Goal: Find contact information: Obtain details needed to contact an individual or organization

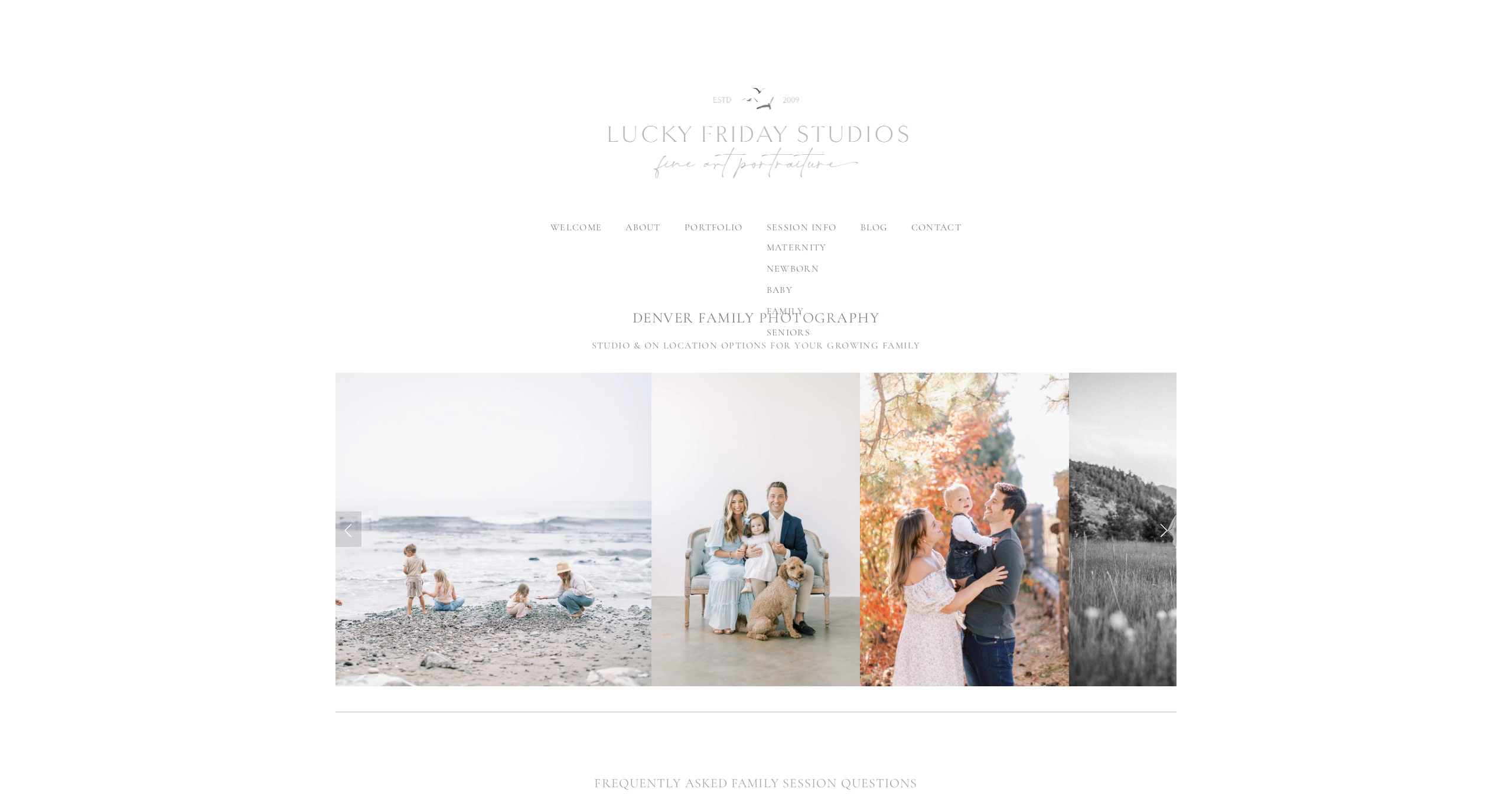
click at [788, 308] on span "family" at bounding box center [785, 311] width 38 height 12
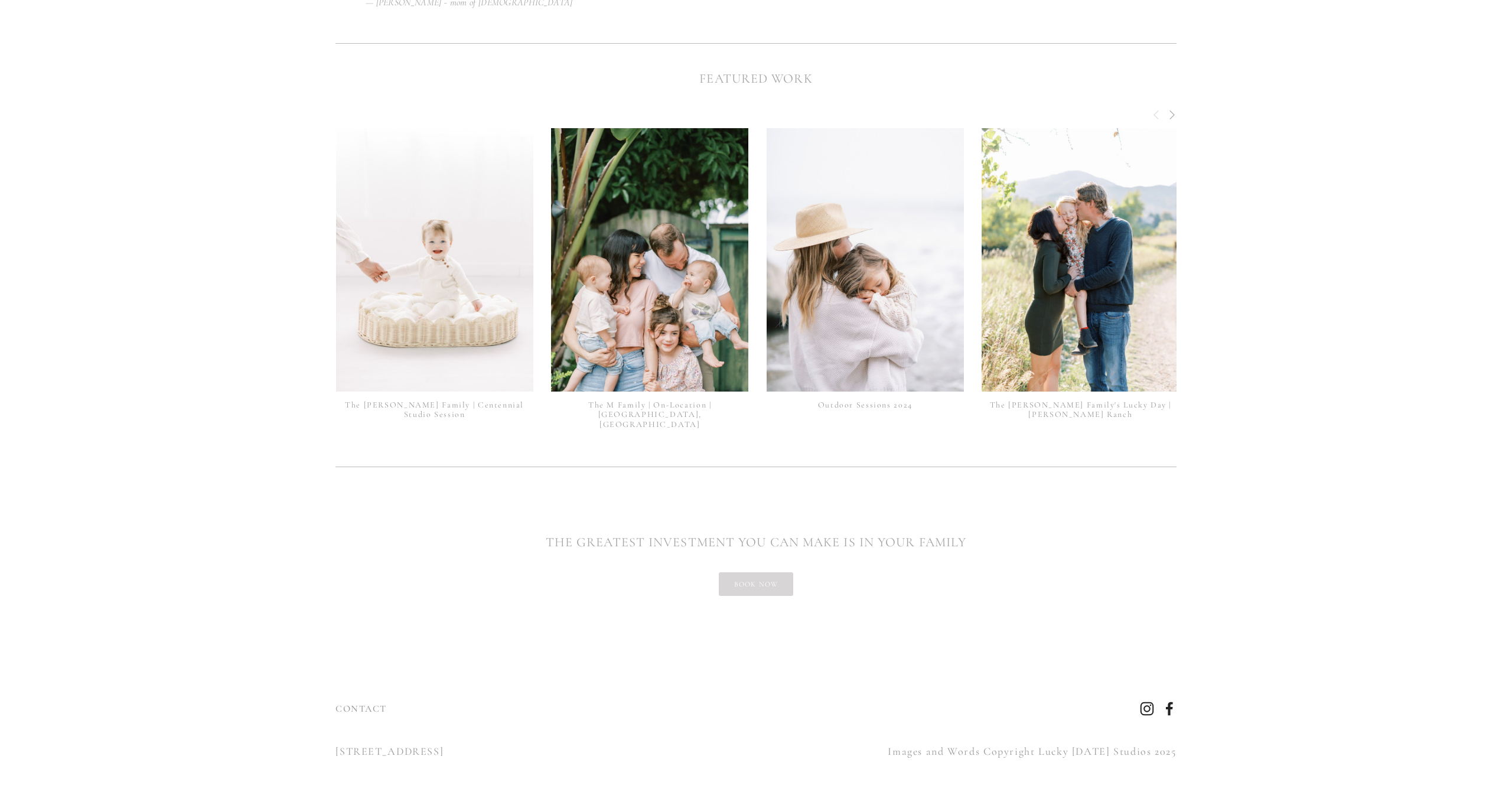
scroll to position [2740, 0]
click at [766, 573] on link "book now" at bounding box center [756, 585] width 75 height 24
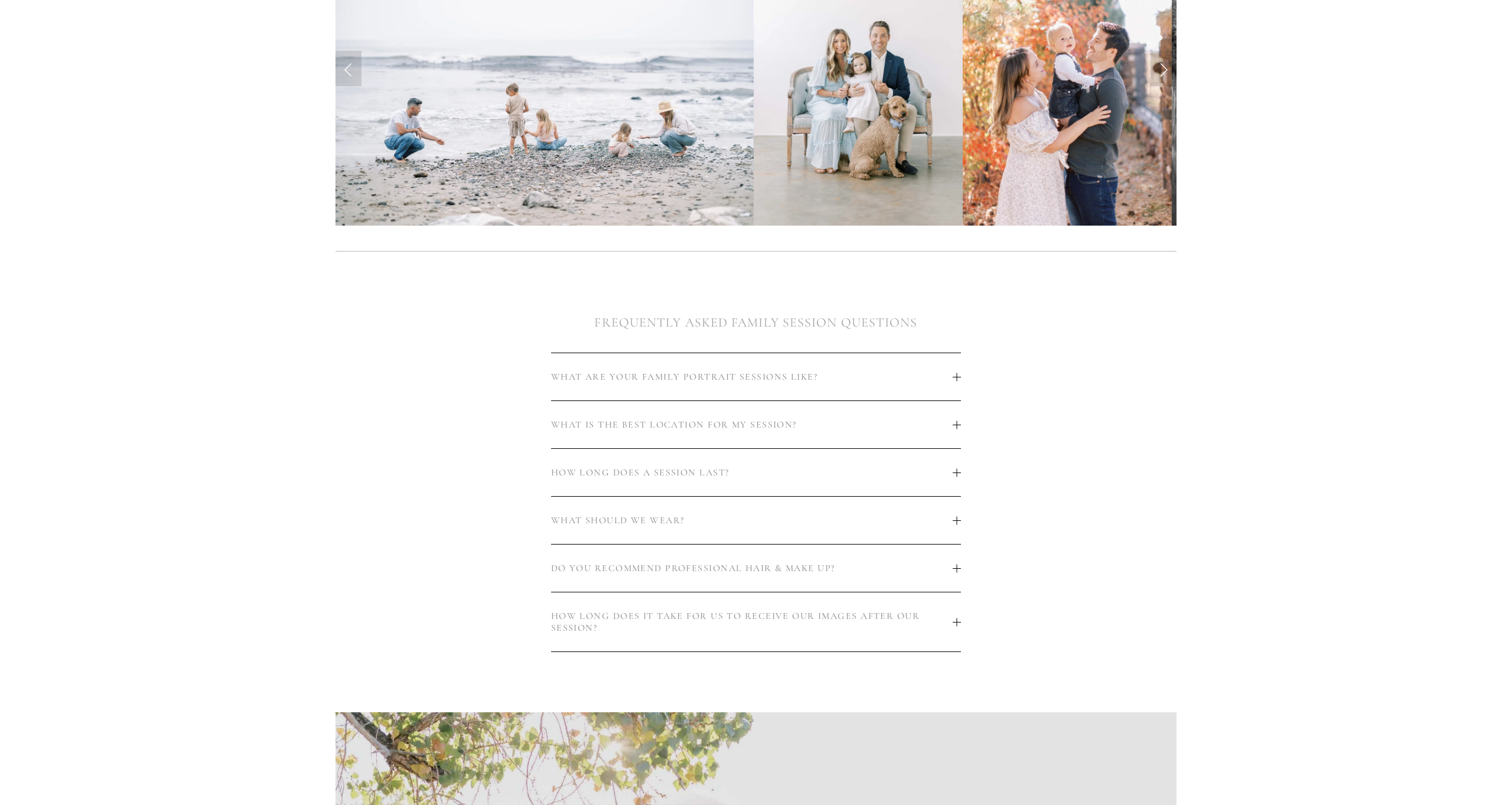
scroll to position [462, 0]
click at [720, 432] on button "WHAT IS THE BEST LOCATION FOR MY SESSION?" at bounding box center [756, 423] width 410 height 47
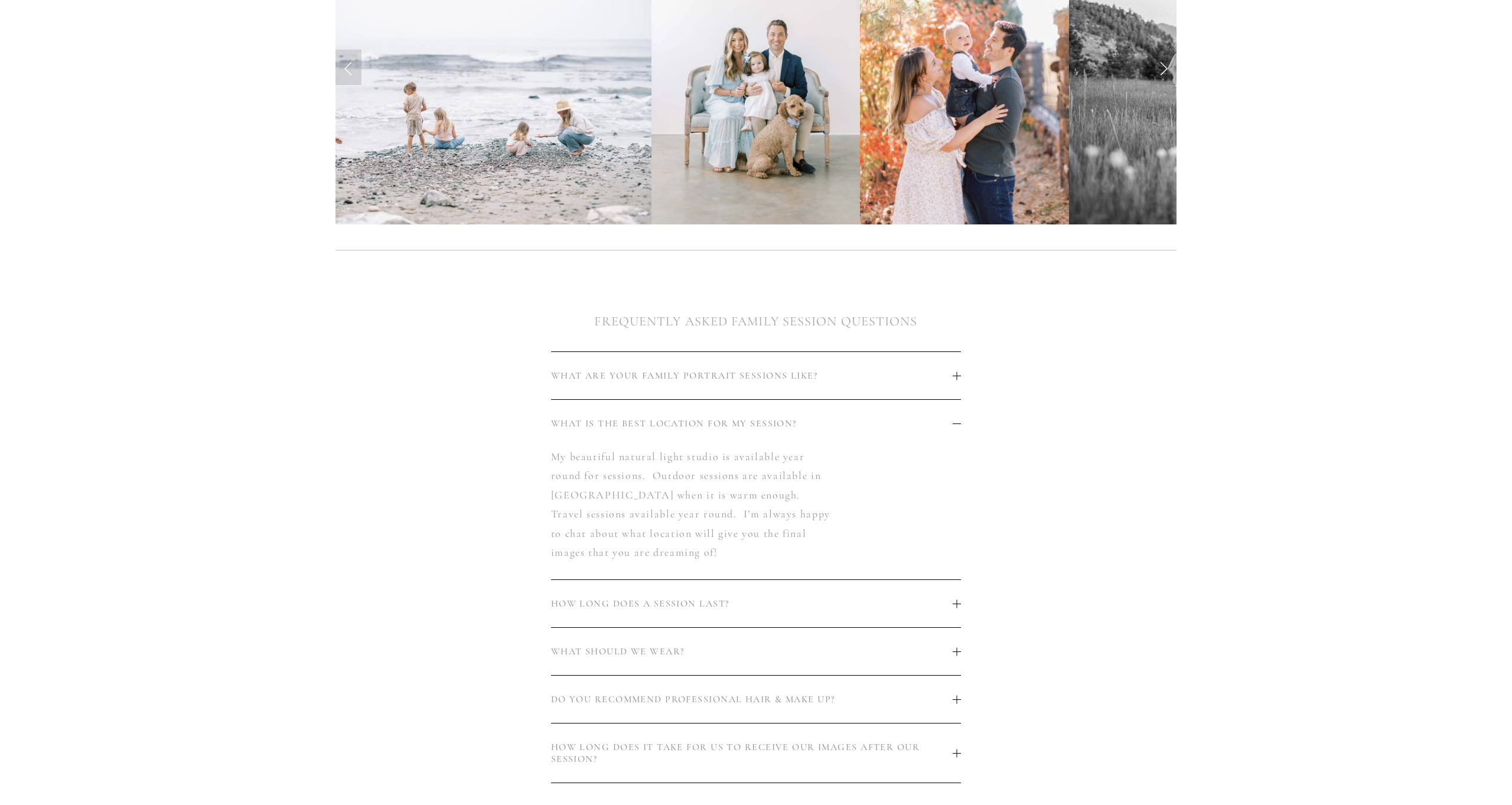
click at [724, 424] on span "WHAT IS THE BEST LOCATION FOR MY SESSION?" at bounding box center [752, 423] width 402 height 12
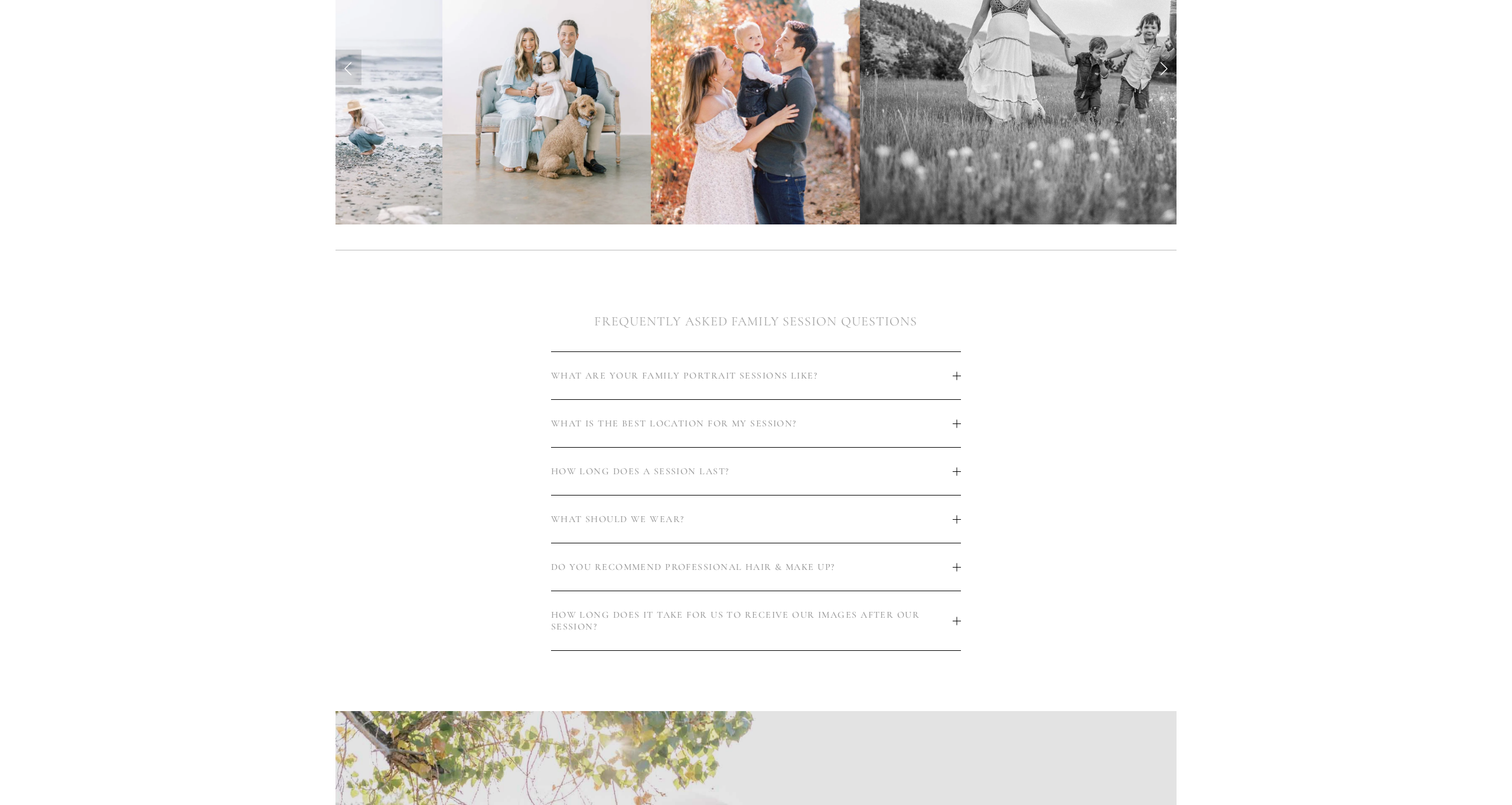
click at [690, 525] on button "WHAT SHOULD WE WEAR?" at bounding box center [756, 519] width 410 height 47
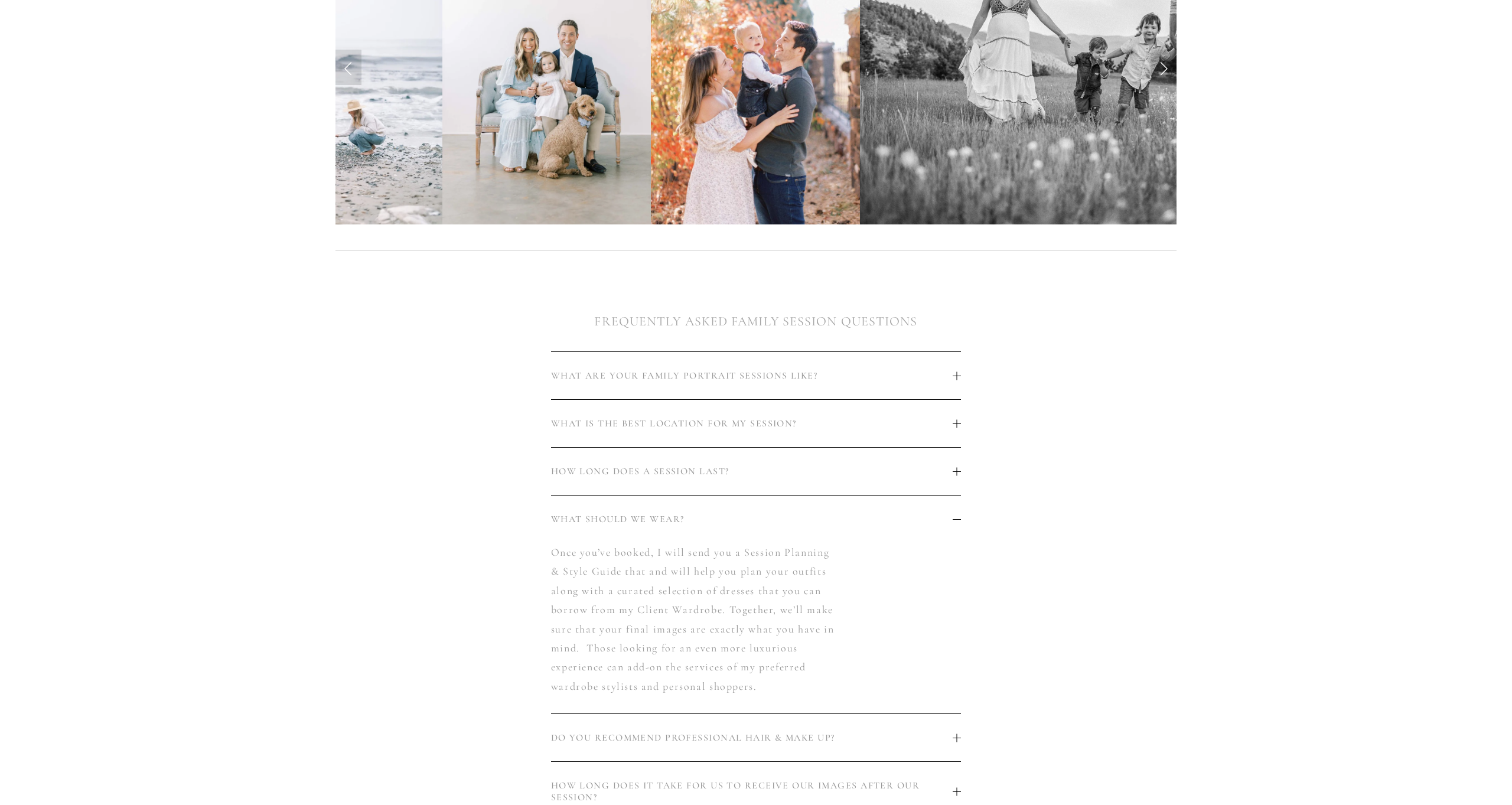
click at [695, 517] on span "WHAT SHOULD WE WEAR?" at bounding box center [752, 519] width 402 height 12
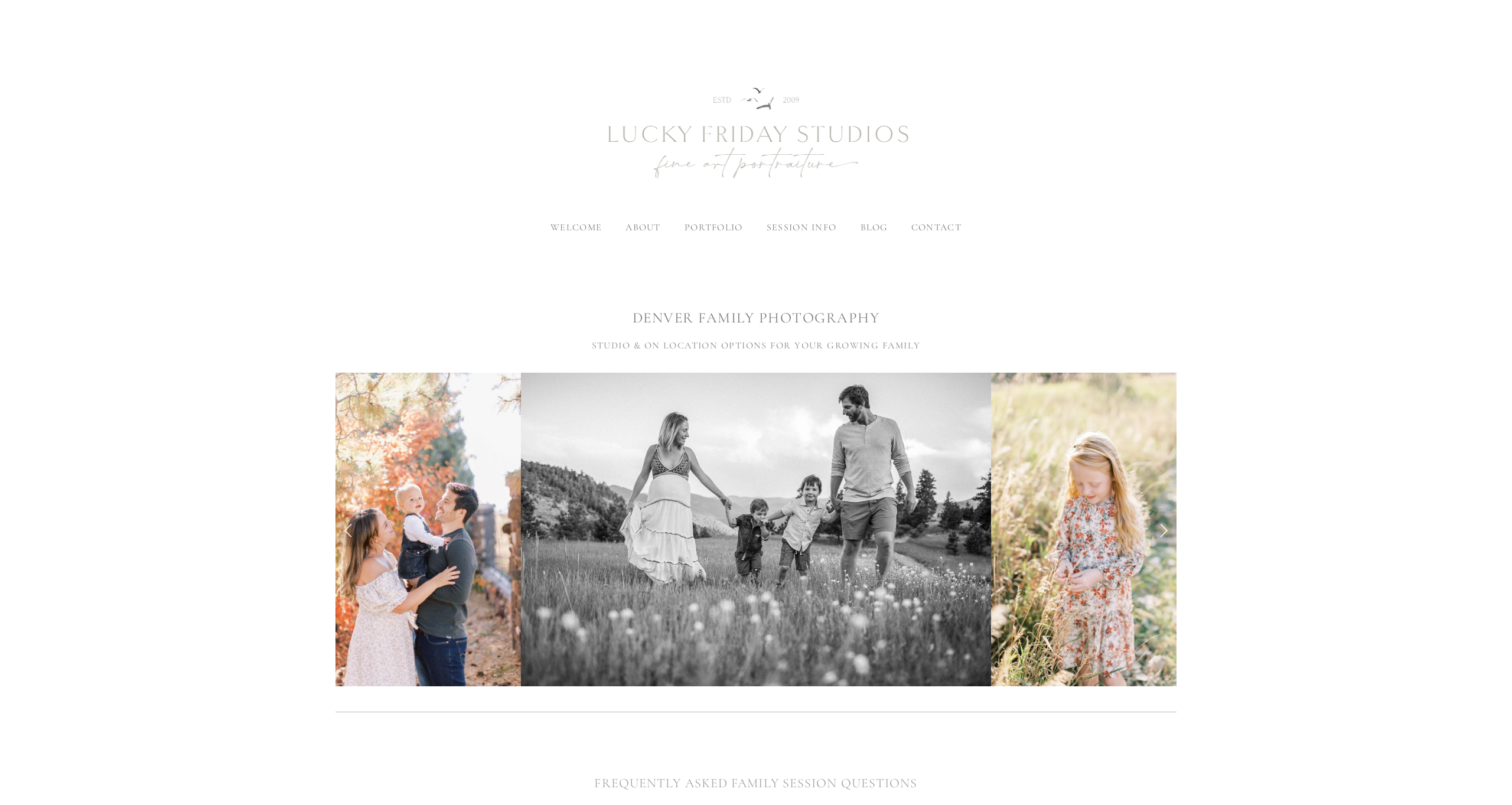
scroll to position [0, 0]
click at [815, 224] on label "session info" at bounding box center [802, 227] width 70 height 12
click at [0, 0] on input "session info" at bounding box center [0, 0] width 0 height 0
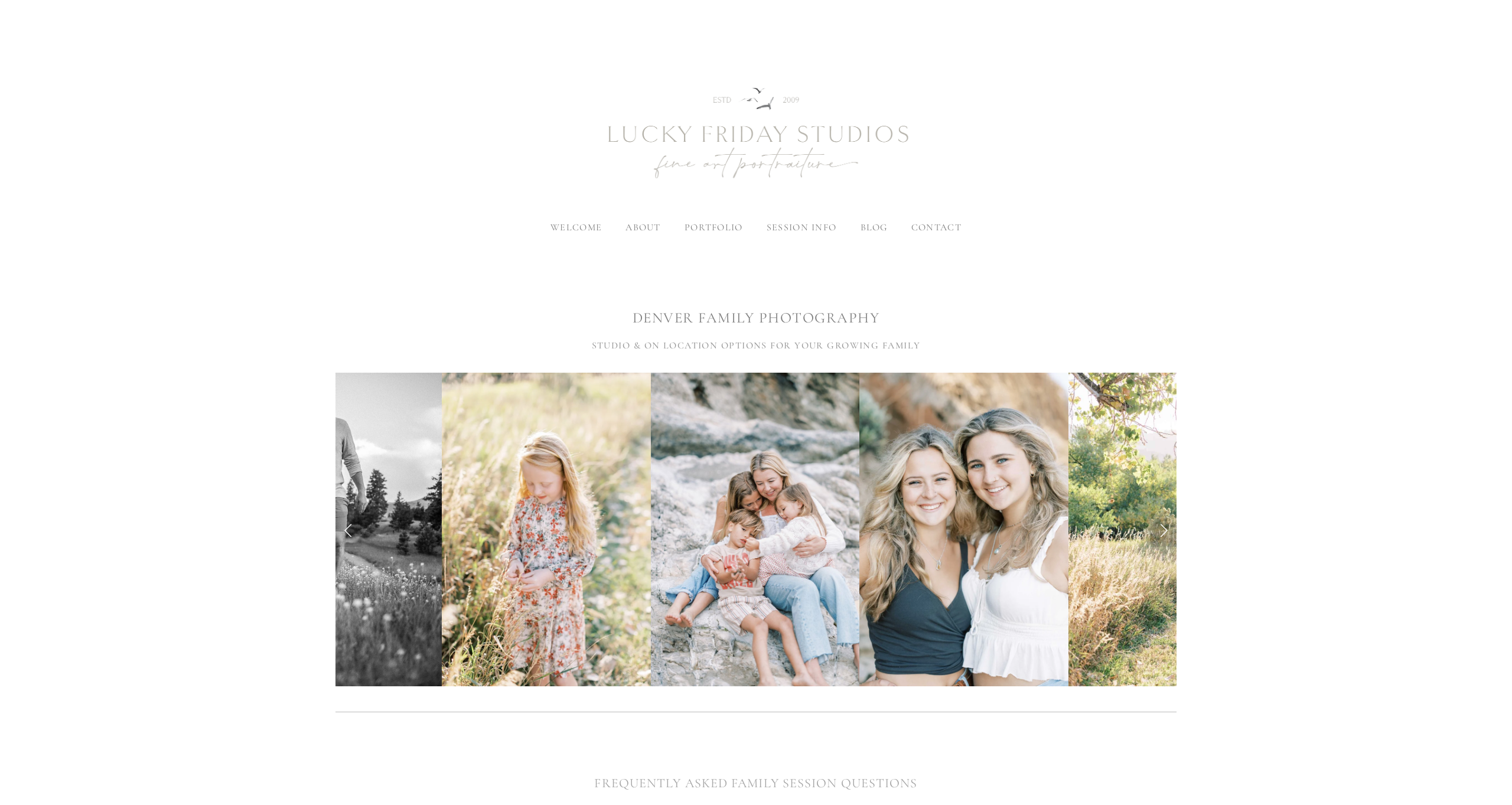
click at [717, 93] on img at bounding box center [755, 134] width 425 height 177
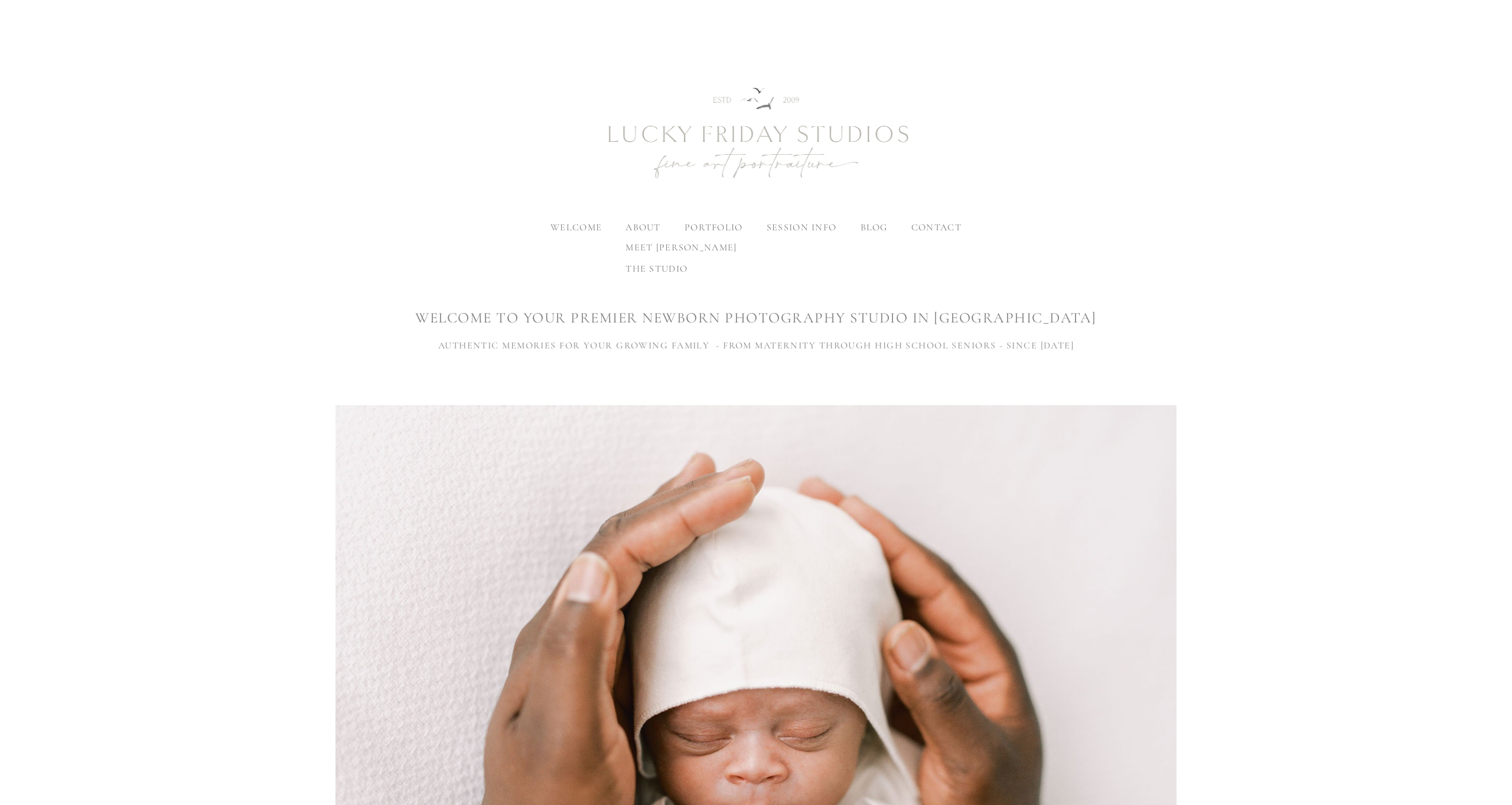
click at [635, 232] on div "meet kami the studio" at bounding box center [681, 258] width 130 height 52
click at [652, 250] on span "meet [PERSON_NAME]" at bounding box center [680, 247] width 111 height 12
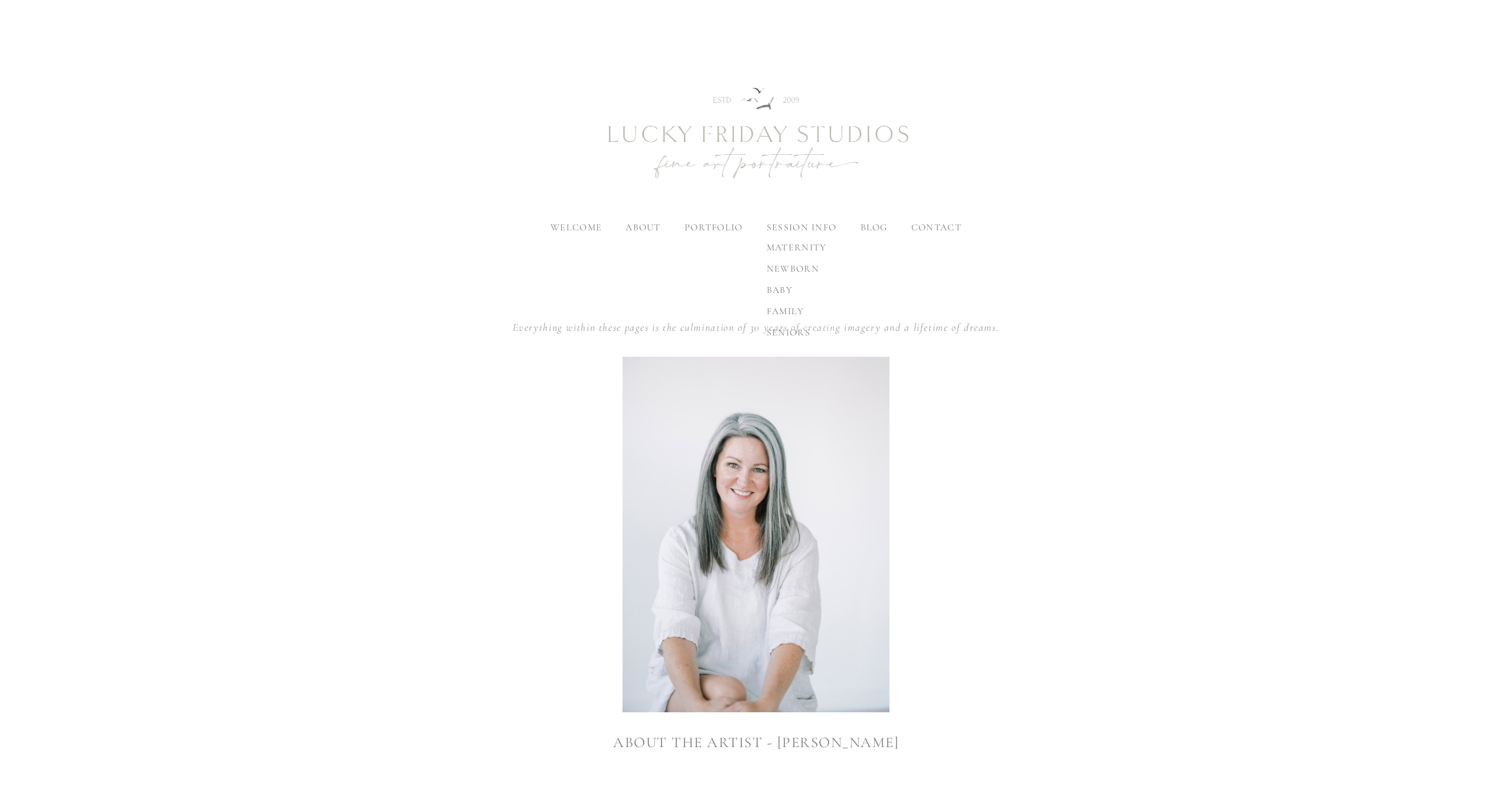
click at [786, 232] on div "maternity [GEOGRAPHIC_DATA] baby family seniors" at bounding box center [796, 290] width 79 height 116
click at [795, 307] on span "family" at bounding box center [785, 311] width 38 height 12
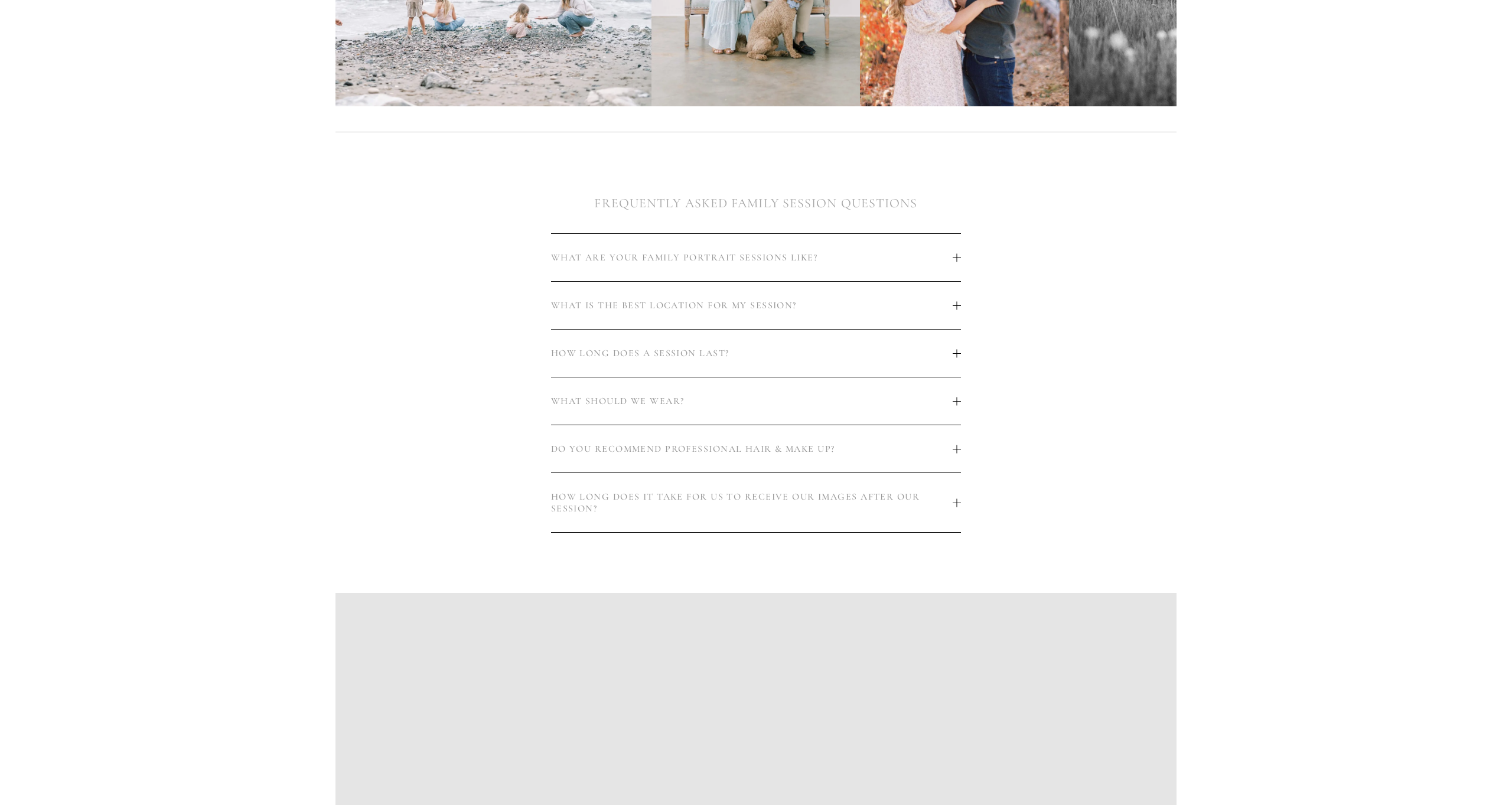
scroll to position [650, 0]
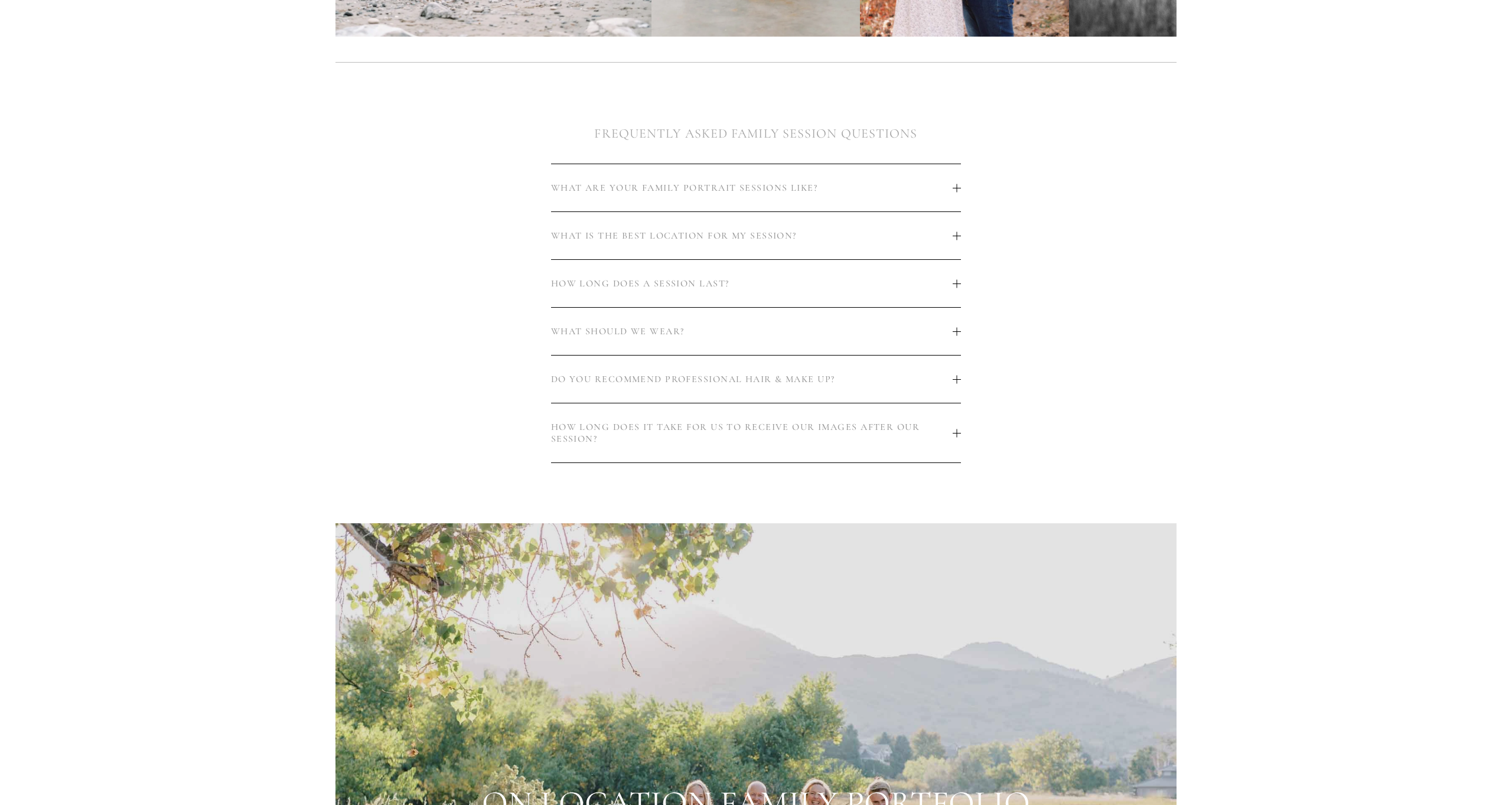
click at [682, 458] on button "HOW LONG DOES IT TAKE FOR US TO RECEIVE OUR IMAGES AFTER OUR SESSION?" at bounding box center [756, 433] width 410 height 59
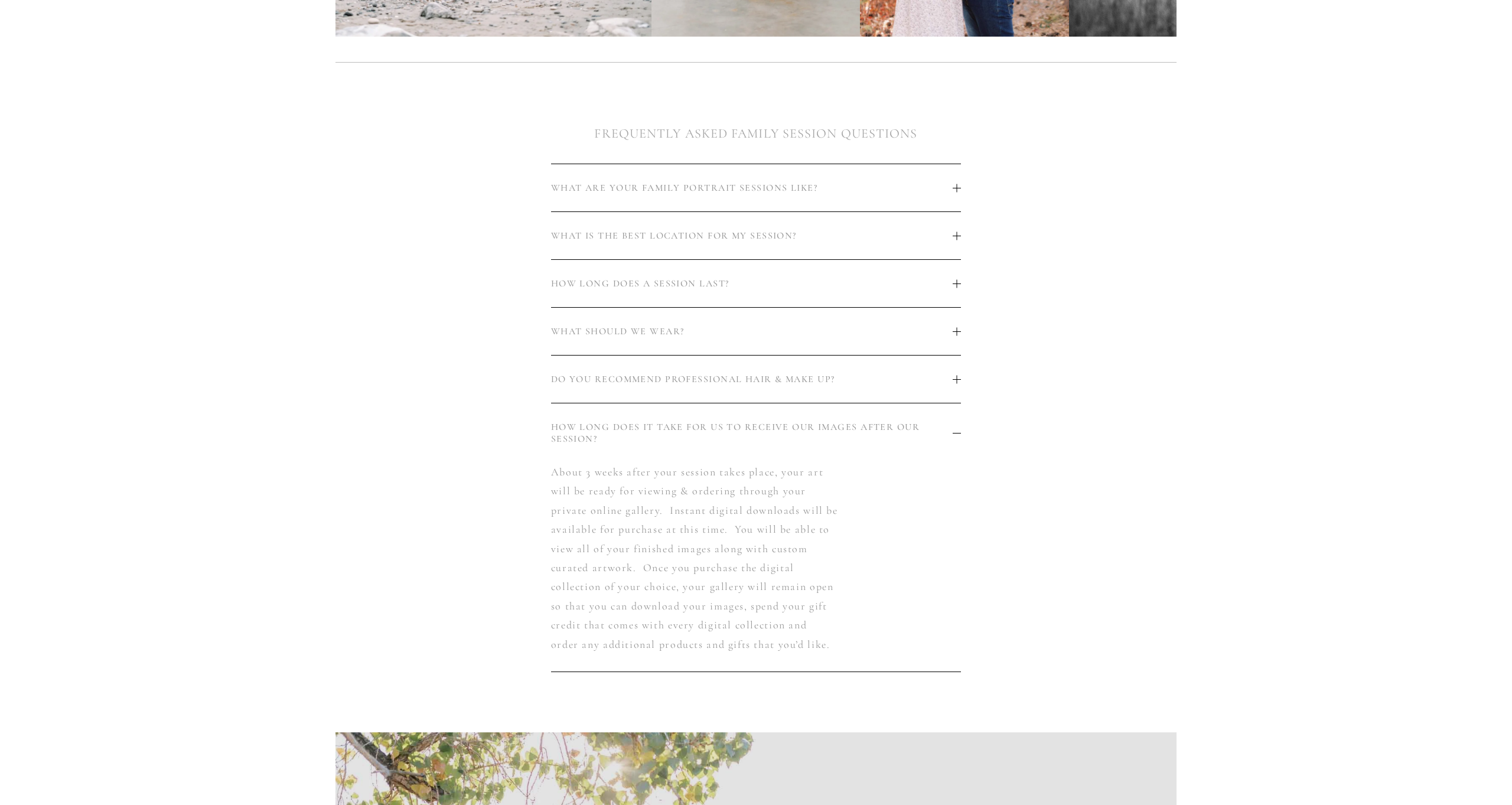
click at [670, 435] on span "HOW LONG DOES IT TAKE FOR US TO RECEIVE OUR IMAGES AFTER OUR SESSION?" at bounding box center [752, 433] width 402 height 24
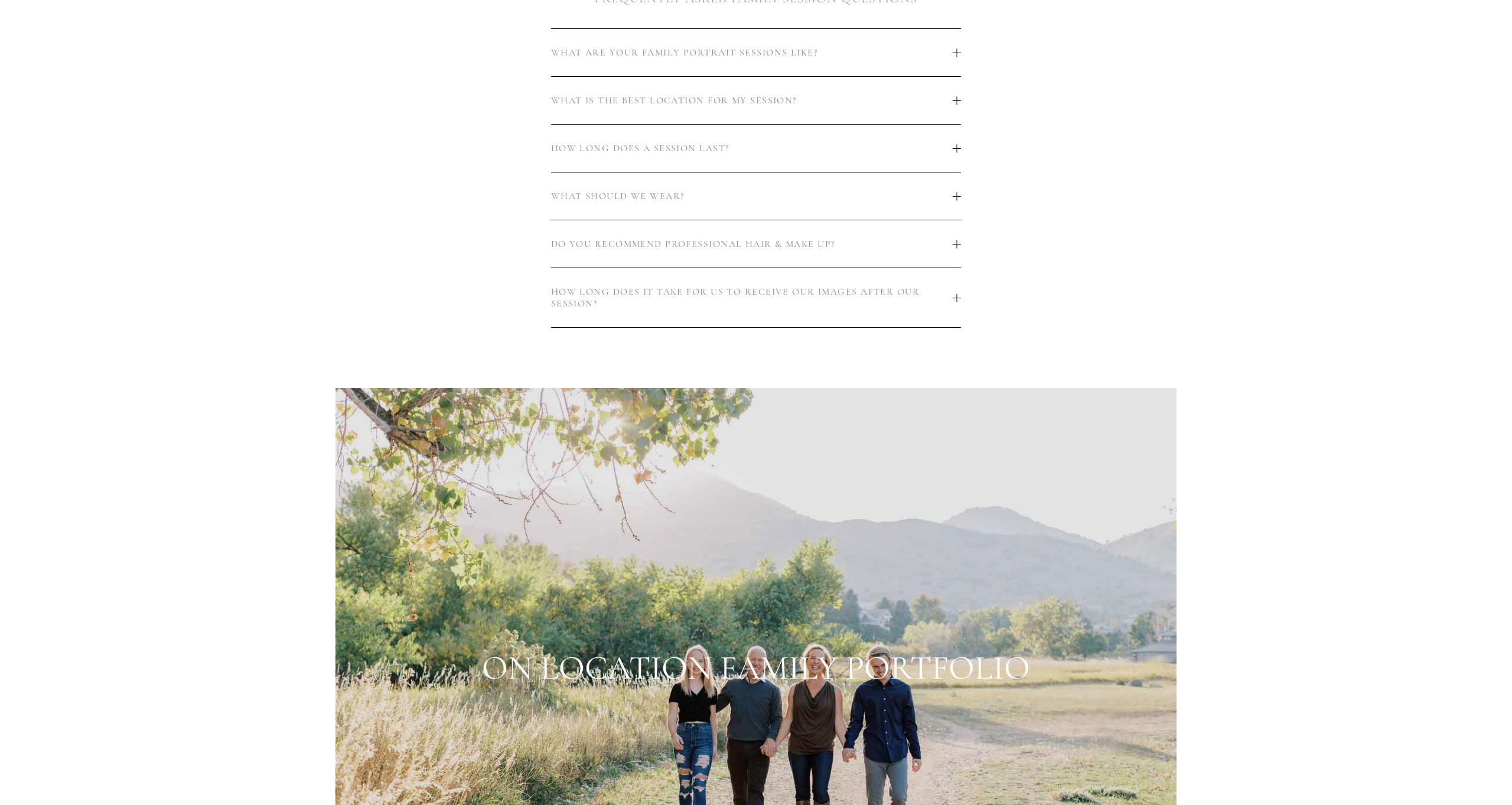
scroll to position [784, 0]
click at [645, 290] on span "HOW LONG DOES IT TAKE FOR US TO RECEIVE OUR IMAGES AFTER OUR SESSION?" at bounding box center [752, 298] width 402 height 24
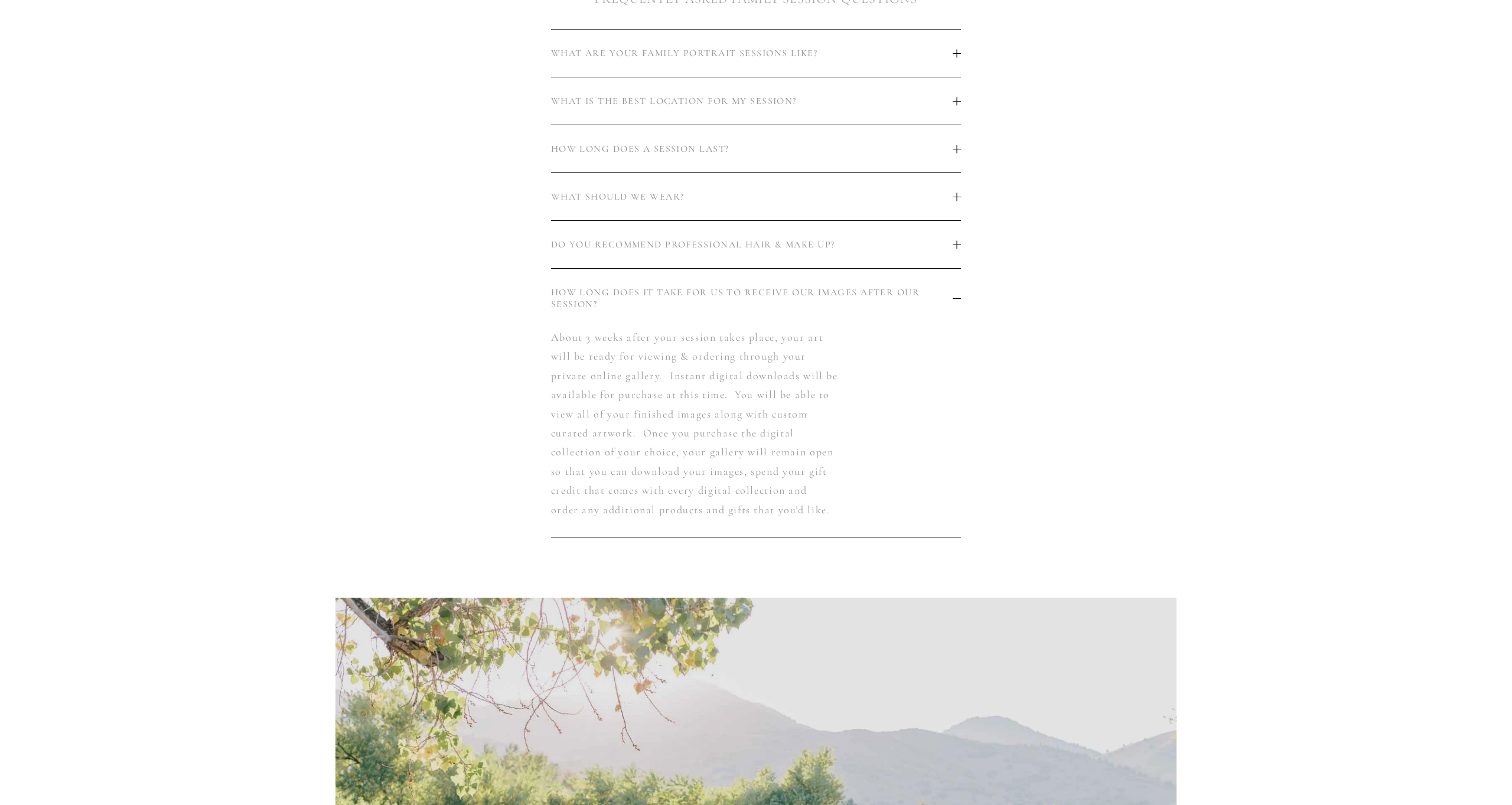
click at [645, 290] on span "HOW LONG DOES IT TAKE FOR US TO RECEIVE OUR IMAGES AFTER OUR SESSION?" at bounding box center [752, 298] width 402 height 24
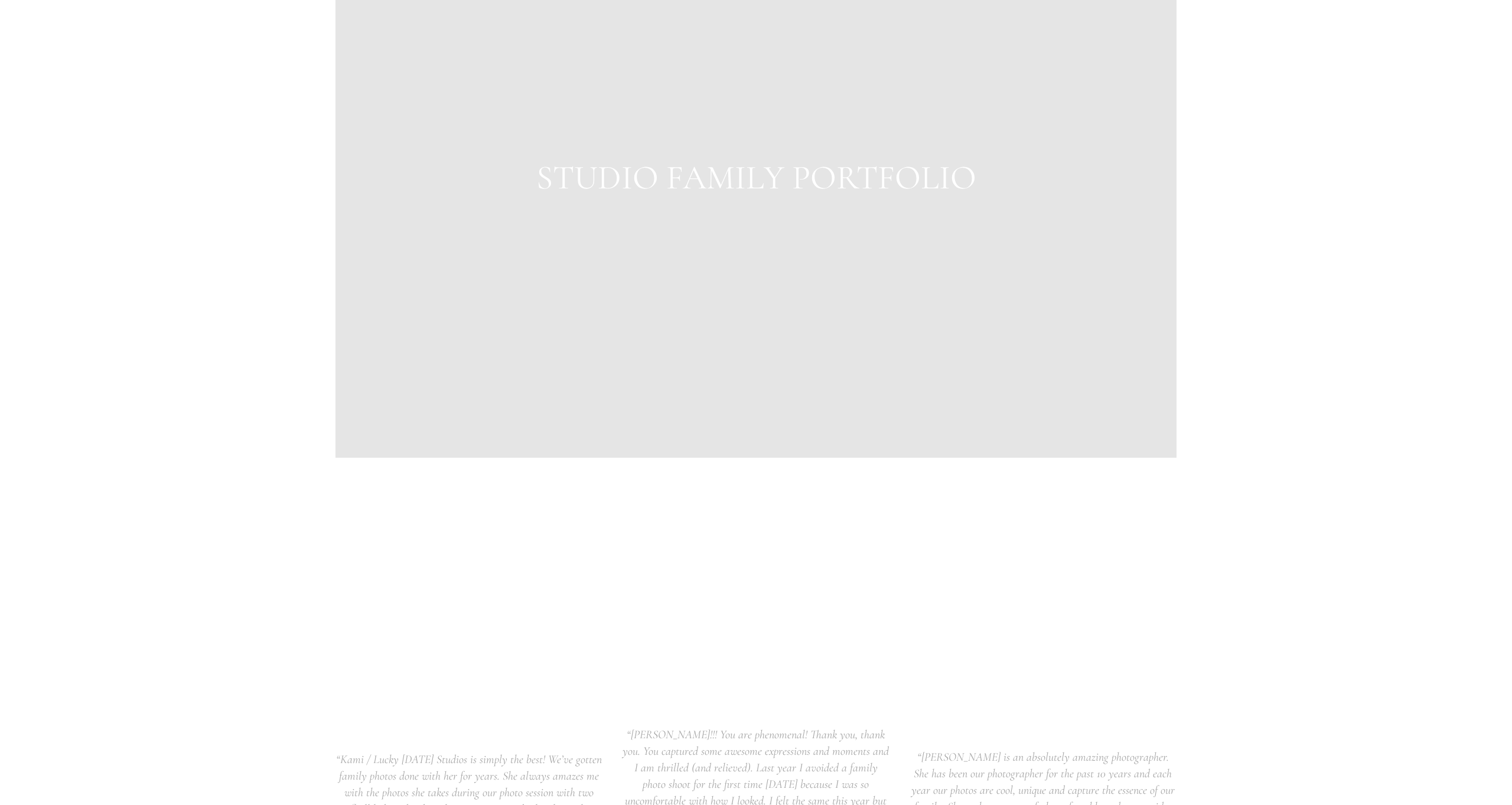
scroll to position [2217, 0]
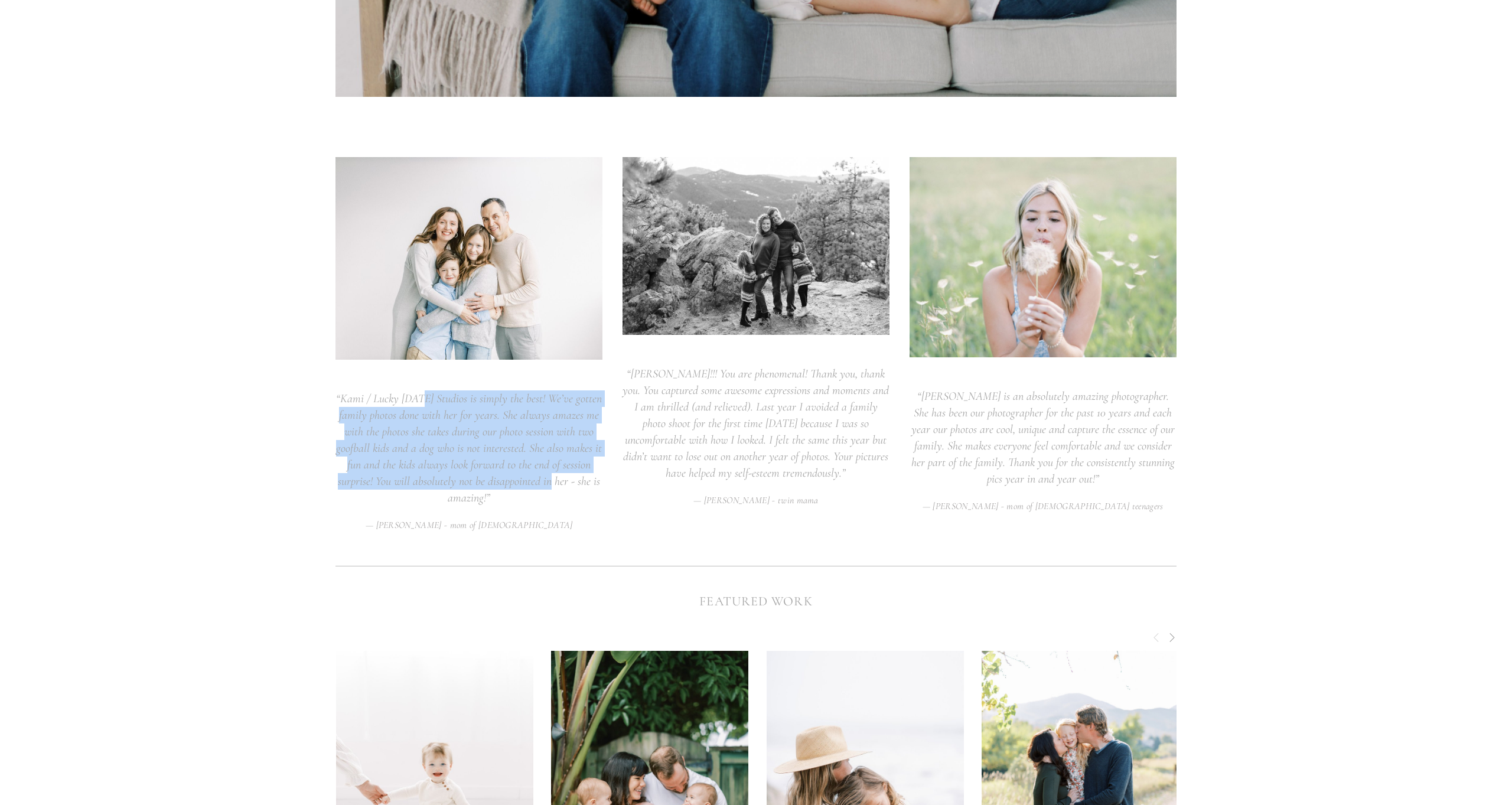
drag, startPoint x: 447, startPoint y: 402, endPoint x: 549, endPoint y: 472, distance: 123.7
click at [549, 472] on blockquote "“ Kami / Lucky Friday Studios is simply the best! We’ve gotten family photos do…" at bounding box center [469, 448] width 267 height 116
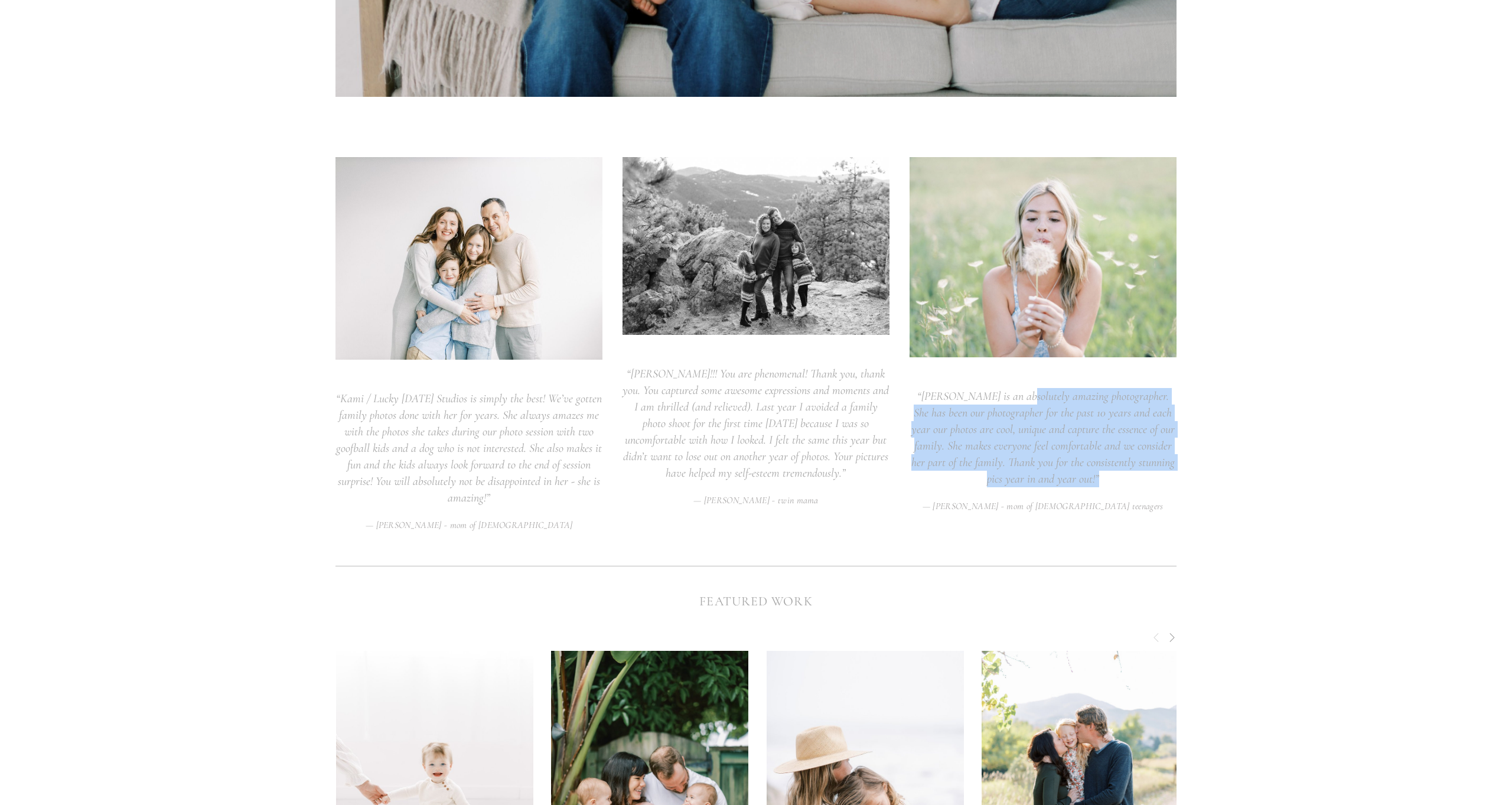
drag, startPoint x: 1120, startPoint y: 438, endPoint x: 1200, endPoint y: 474, distance: 87.7
drag, startPoint x: 1200, startPoint y: 474, endPoint x: 1225, endPoint y: 473, distance: 25.0
drag, startPoint x: 1225, startPoint y: 473, endPoint x: 1080, endPoint y: 385, distance: 169.6
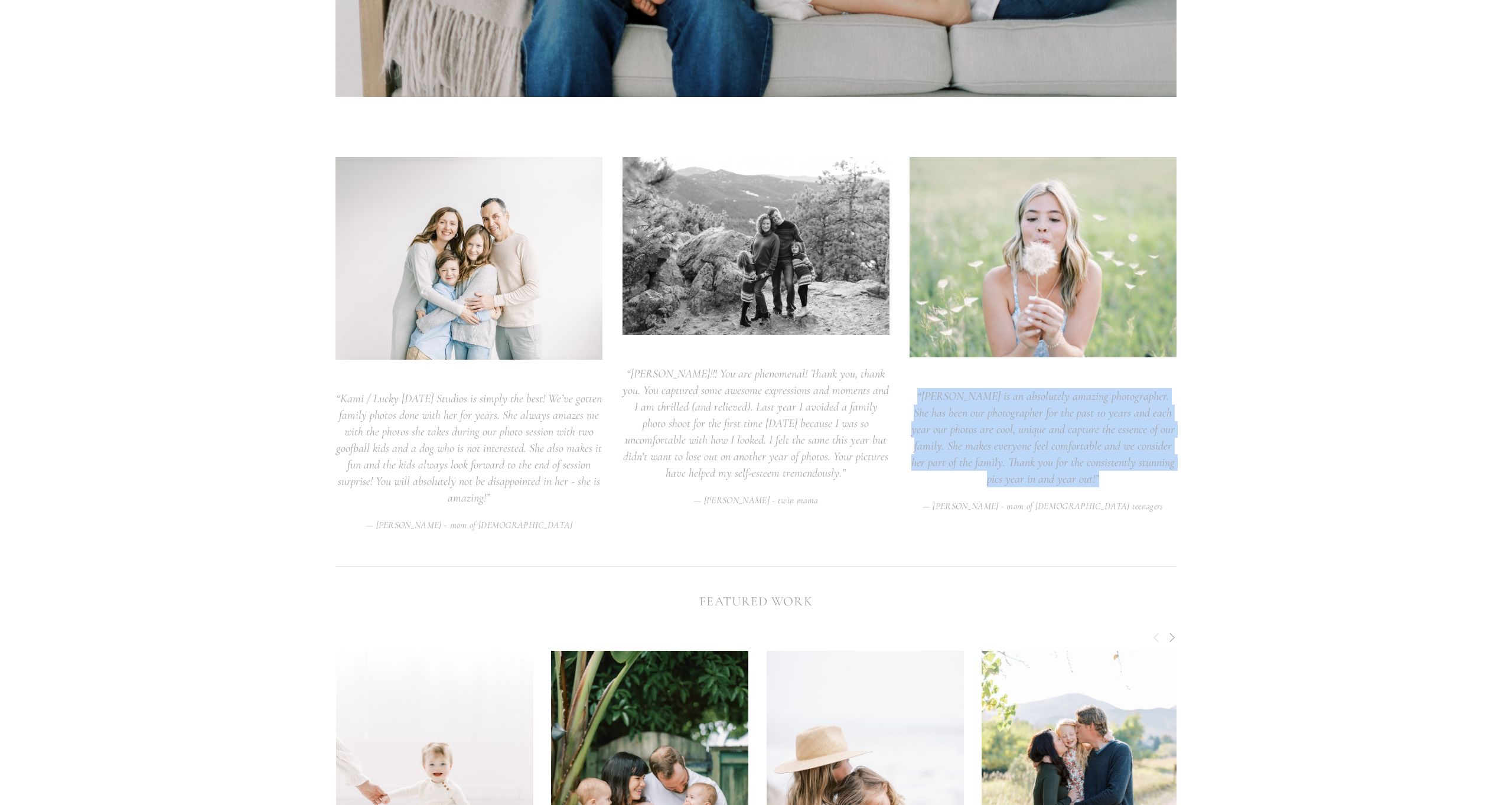
drag, startPoint x: 1080, startPoint y: 385, endPoint x: 1104, endPoint y: 382, distance: 24.2
click at [1082, 385] on div "“ Kami is an absolutely amazing photographer. She has been our photographer for…" at bounding box center [1043, 450] width 287 height 164
drag, startPoint x: 1104, startPoint y: 382, endPoint x: 1135, endPoint y: 477, distance: 99.9
click at [1135, 477] on div "“ Kami is an absolutely amazing photographer. She has been our photographer for…" at bounding box center [1043, 450] width 287 height 164
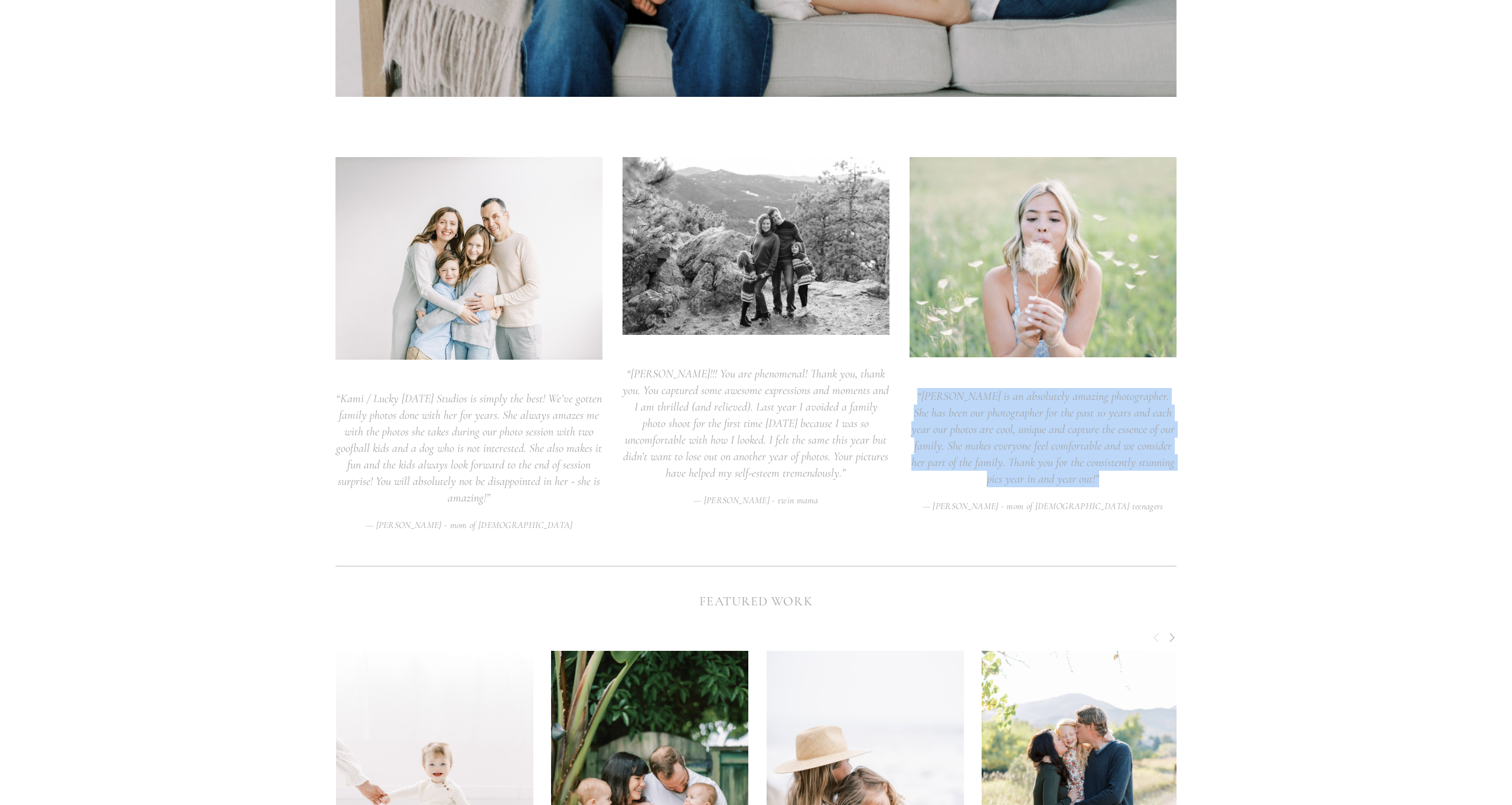
drag, startPoint x: 1135, startPoint y: 477, endPoint x: 1166, endPoint y: 478, distance: 31.0
click at [1145, 478] on blockquote "“ Kami is an absolutely amazing photographer. She has been our photographer for…" at bounding box center [1043, 438] width 267 height 99
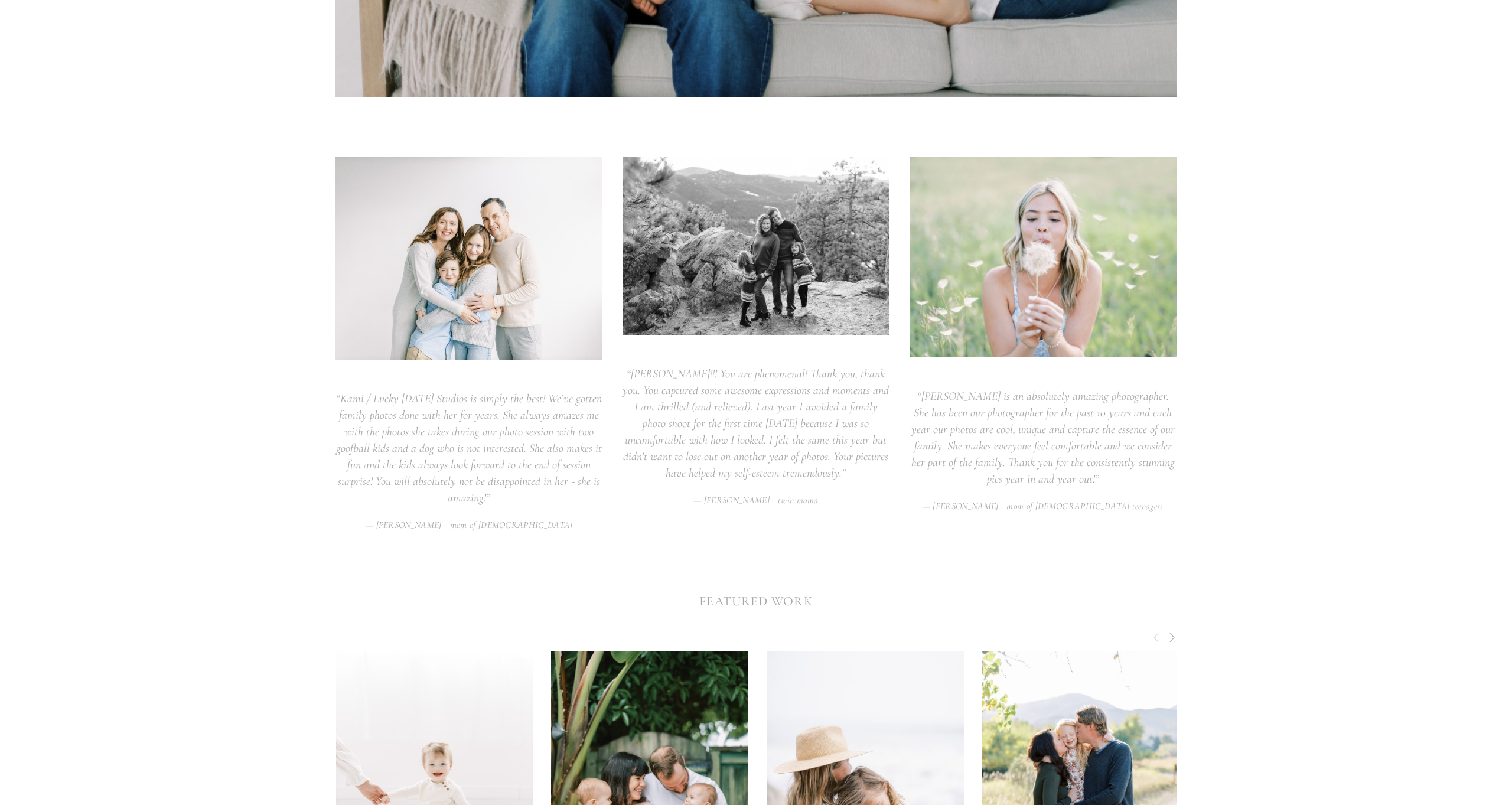
drag, startPoint x: 1165, startPoint y: 478, endPoint x: 1093, endPoint y: 476, distance: 72.0
click at [1093, 476] on blockquote "“ Kami is an absolutely amazing photographer. She has been our photographer for…" at bounding box center [1043, 438] width 267 height 99
drag, startPoint x: 1093, startPoint y: 476, endPoint x: 1091, endPoint y: 397, distance: 79.0
click at [1093, 474] on blockquote "“ Kami is an absolutely amazing photographer. She has been our photographer for…" at bounding box center [1043, 438] width 267 height 99
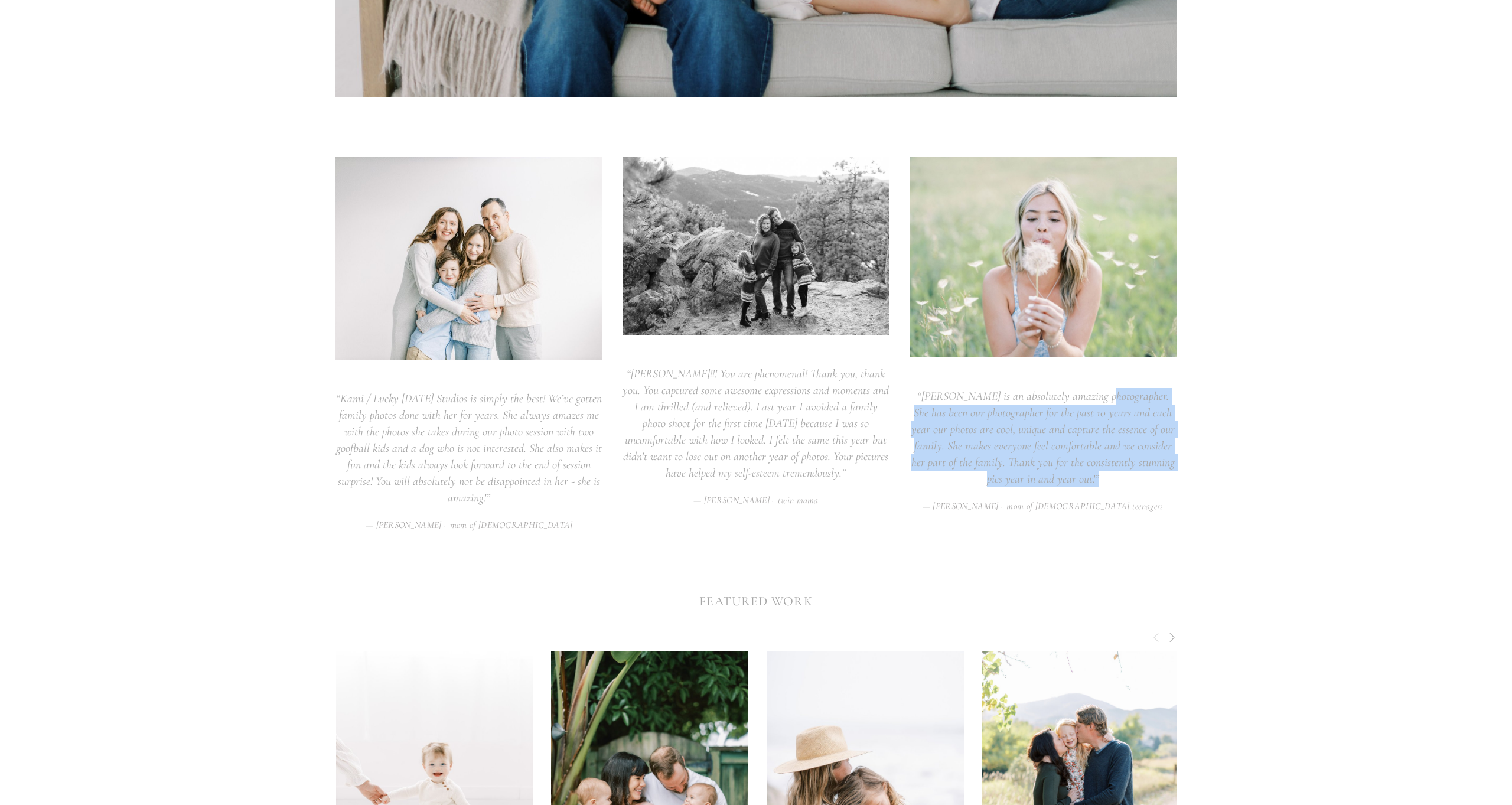
drag, startPoint x: 1092, startPoint y: 395, endPoint x: 1111, endPoint y: 475, distance: 82.2
click at [1111, 475] on blockquote "“ Kami is an absolutely amazing photographer. She has been our photographer for…" at bounding box center [1043, 438] width 267 height 99
drag, startPoint x: 1079, startPoint y: 427, endPoint x: 1135, endPoint y: 501, distance: 92.8
click at [1135, 501] on figure "“ Kami is an absolutely amazing photographer. She has been our photographer for…" at bounding box center [1043, 450] width 267 height 123
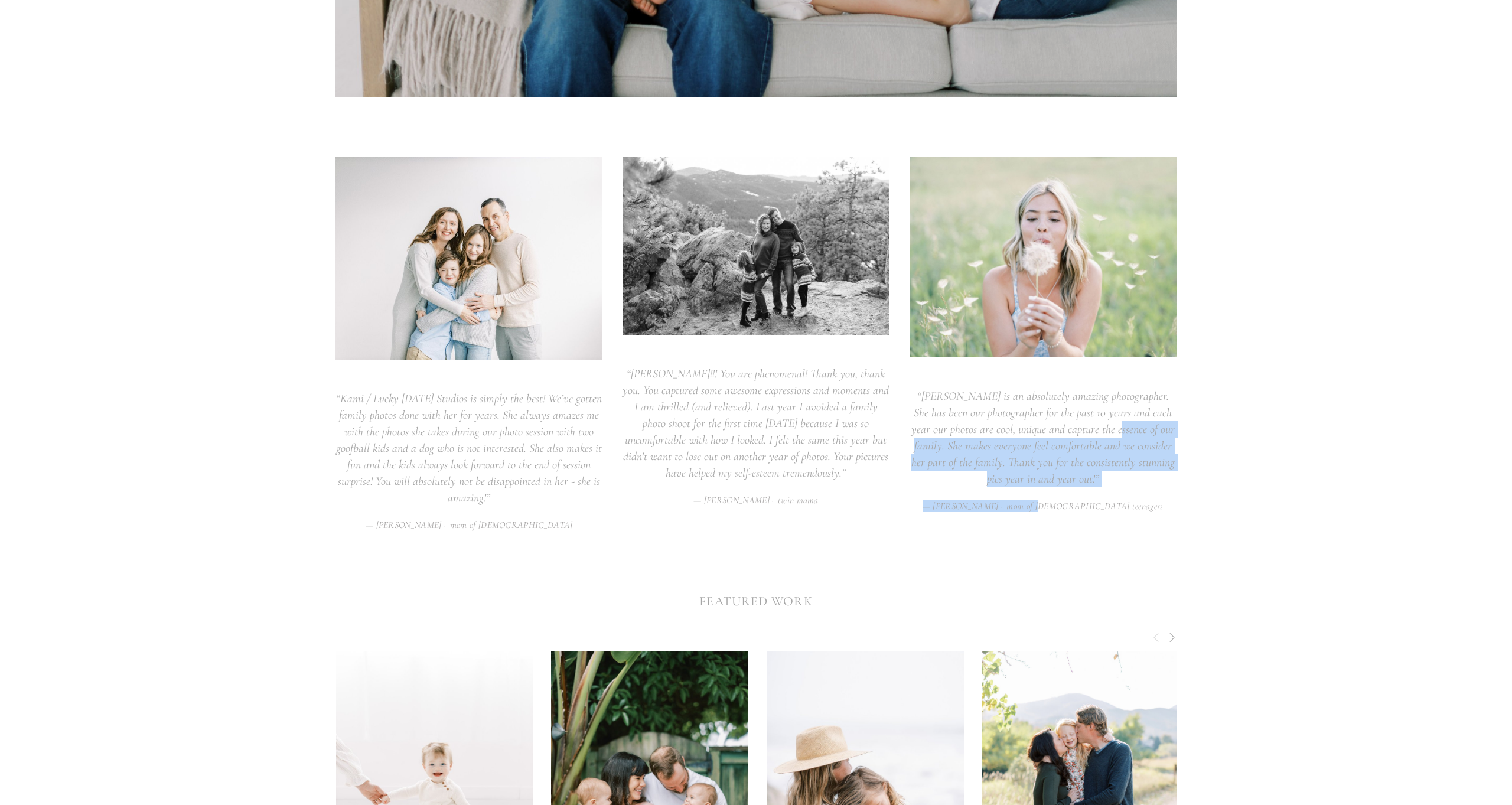
click at [1135, 500] on figure "“ Kami is an absolutely amazing photographer. She has been our photographer for…" at bounding box center [1043, 450] width 267 height 123
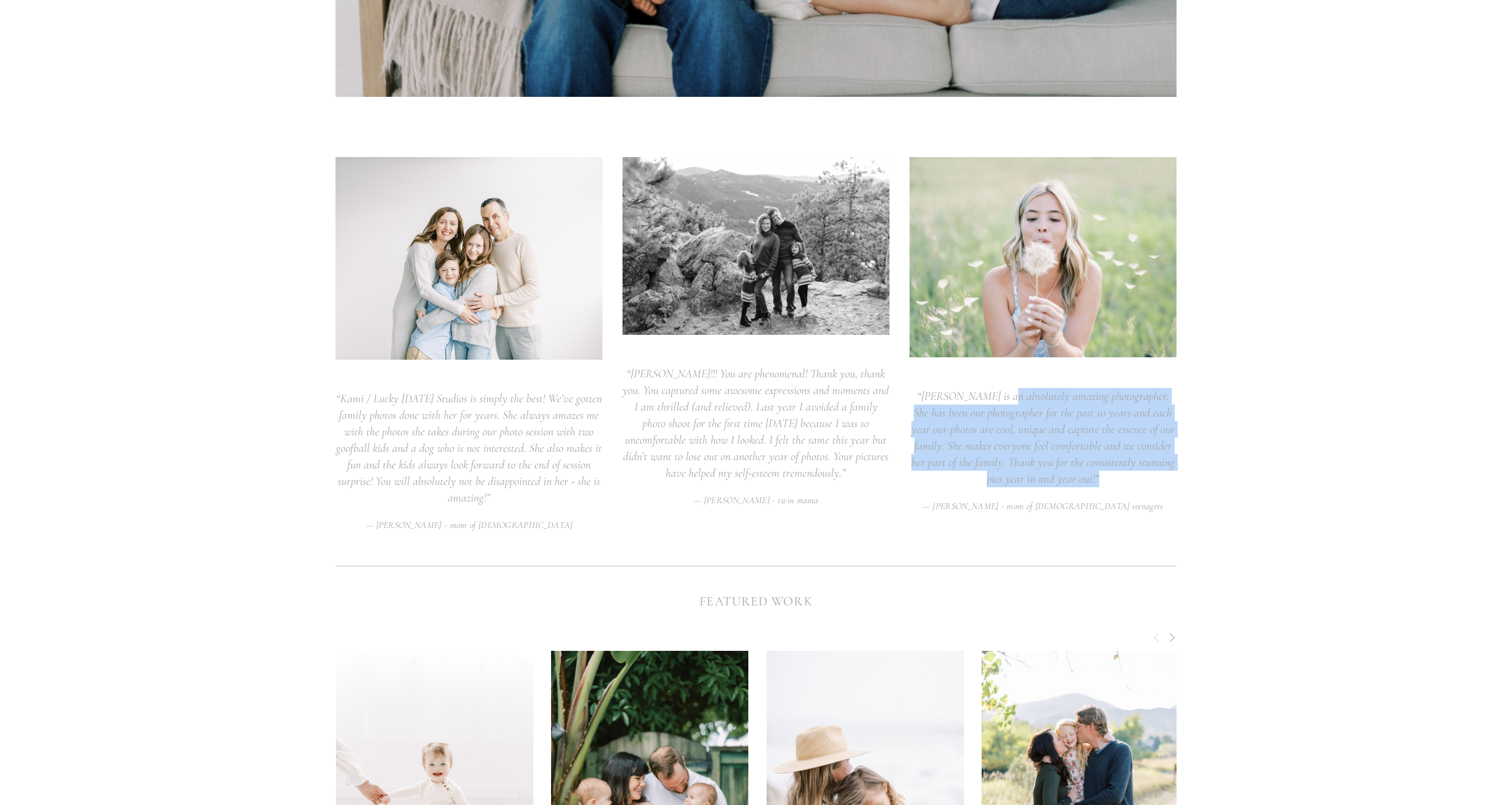
drag, startPoint x: 1033, startPoint y: 427, endPoint x: 992, endPoint y: 394, distance: 52.6
click at [992, 394] on blockquote "“ Kami is an absolutely amazing photographer. She has been our photographer for…" at bounding box center [1043, 438] width 267 height 99
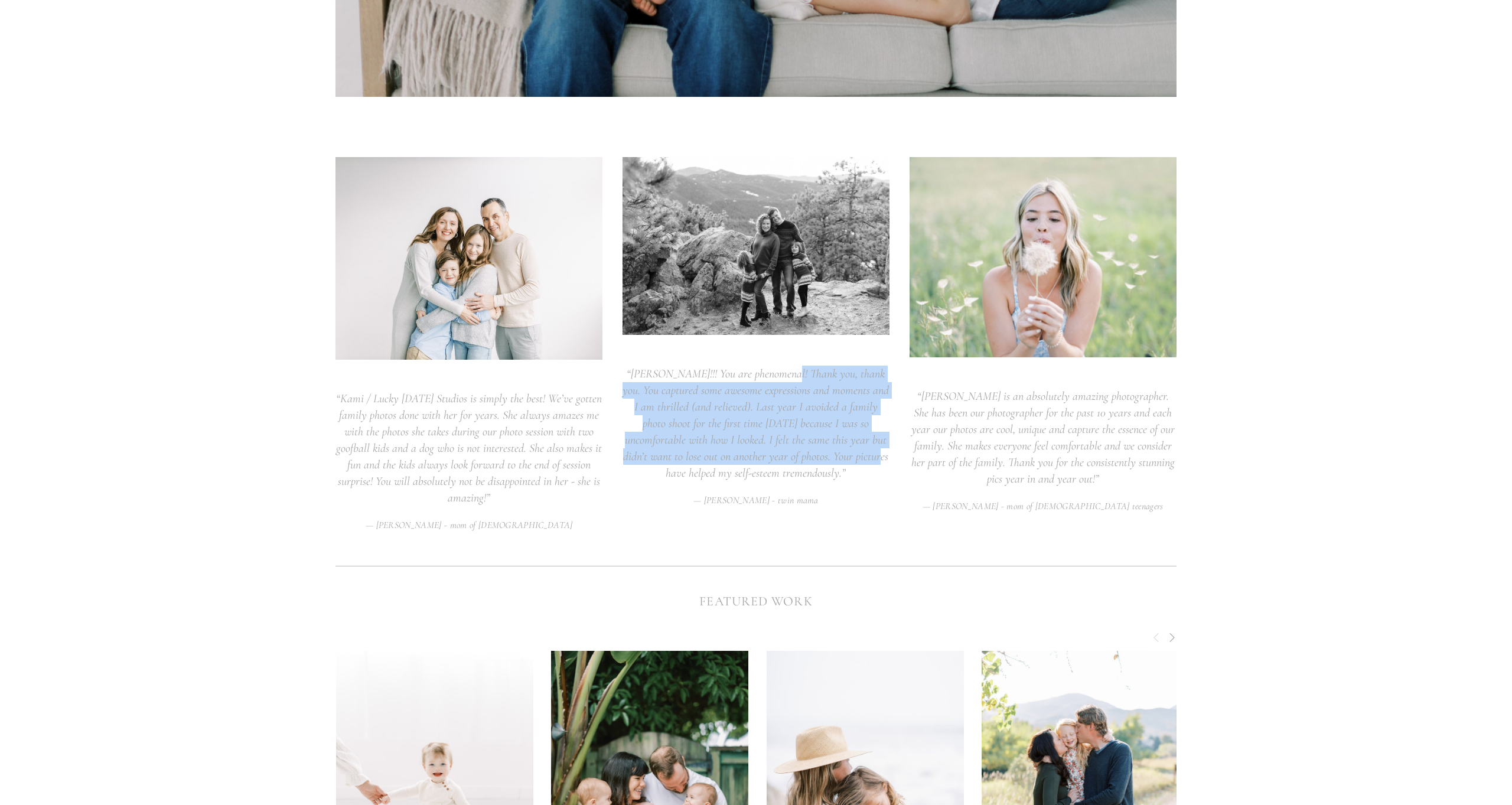
drag, startPoint x: 811, startPoint y: 426, endPoint x: 825, endPoint y: 448, distance: 26.1
click at [825, 448] on blockquote "“ Kami!!! You are phenomenal! Thank you, thank you. You captured some awesome e…" at bounding box center [756, 424] width 267 height 116
drag, startPoint x: 825, startPoint y: 448, endPoint x: 885, endPoint y: 470, distance: 63.9
click at [840, 453] on blockquote "“ Kami!!! You are phenomenal! Thank you, thank you. You captured some awesome e…" at bounding box center [756, 424] width 267 height 116
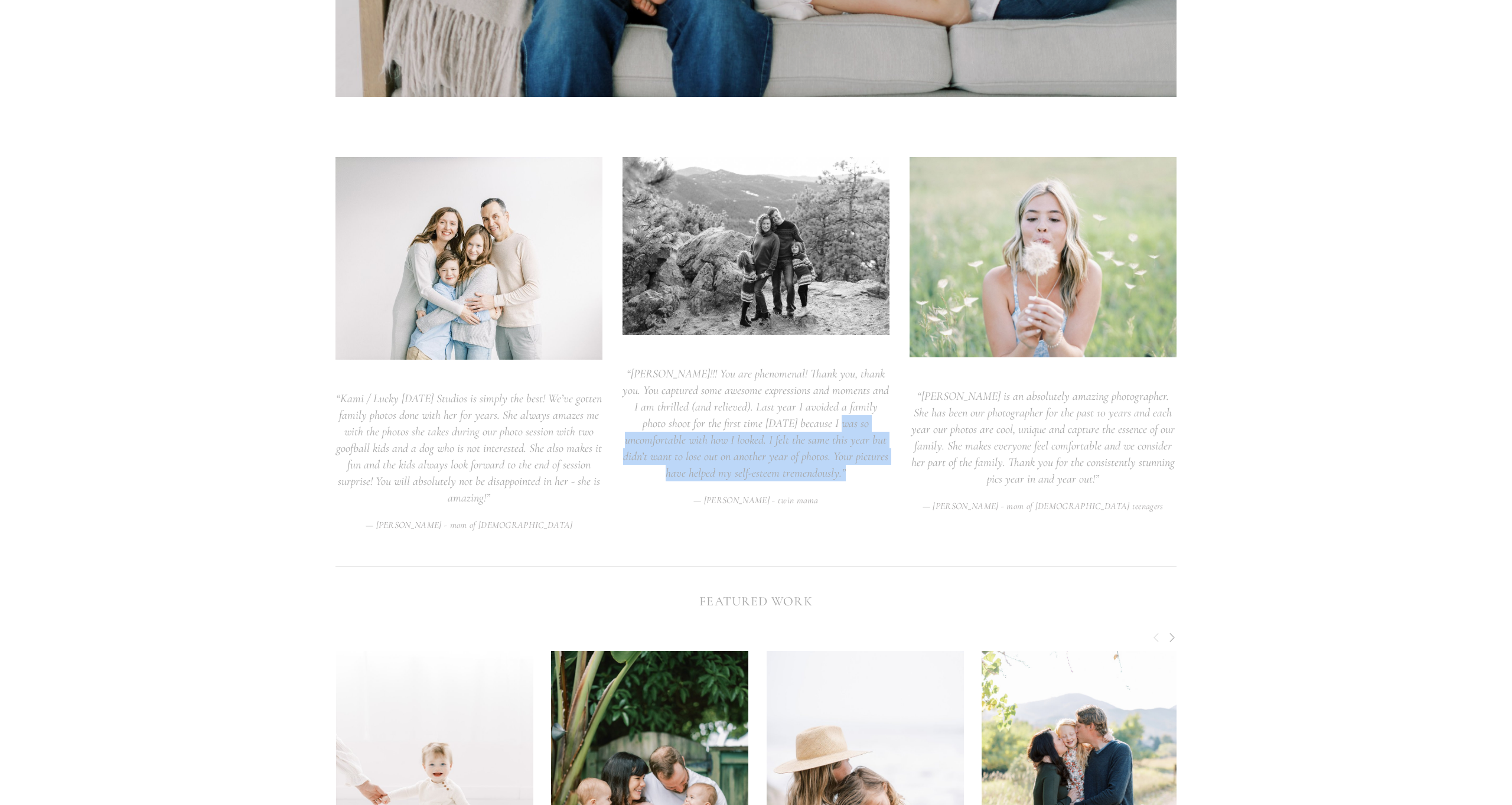
drag, startPoint x: 885, startPoint y: 470, endPoint x: 798, endPoint y: 428, distance: 96.6
click at [798, 428] on blockquote "“ Kami!!! You are phenomenal! Thank you, thank you. You captured some awesome e…" at bounding box center [756, 424] width 267 height 116
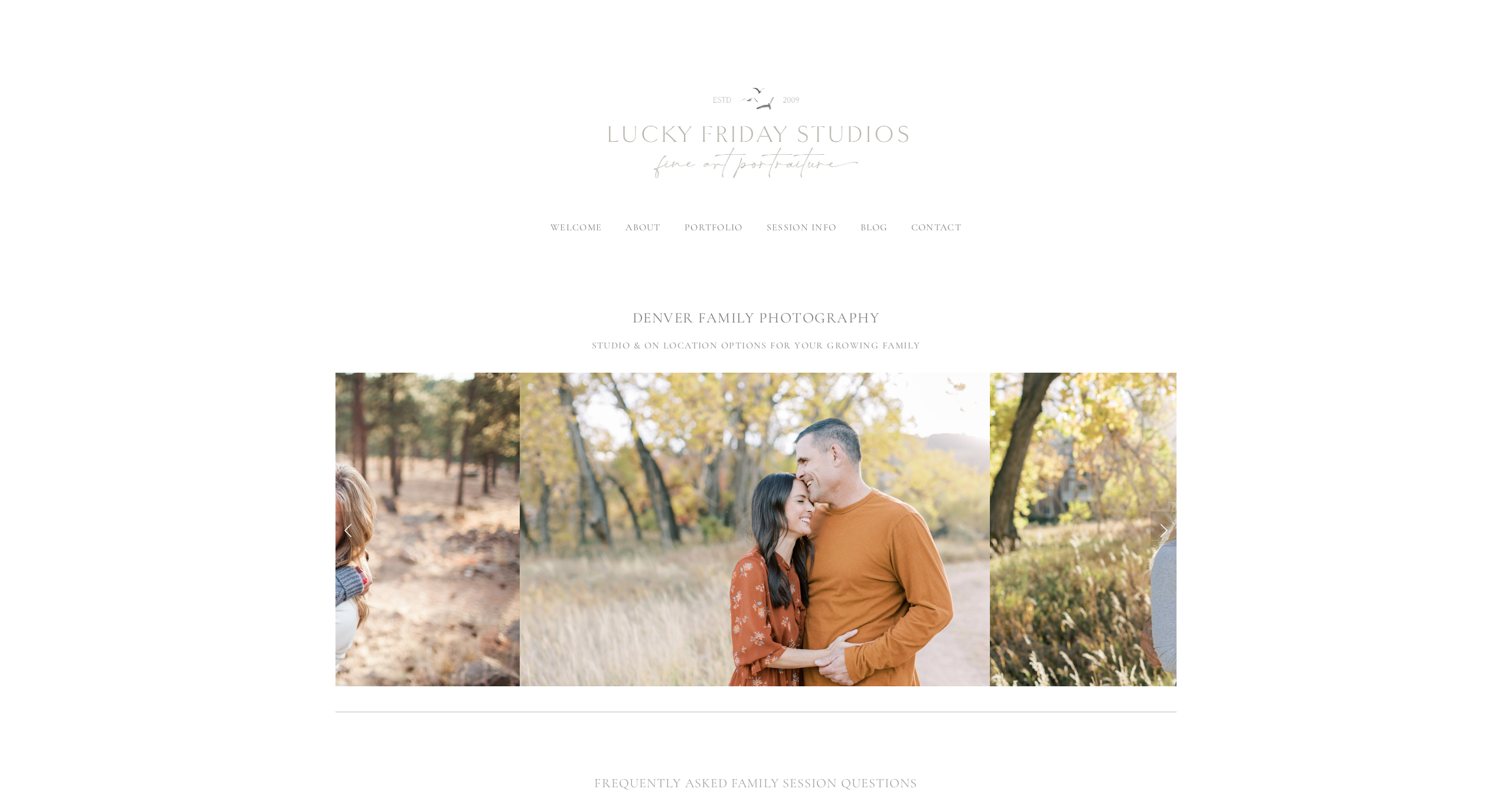
scroll to position [0, 0]
click at [950, 224] on span "contact" at bounding box center [936, 227] width 50 height 12
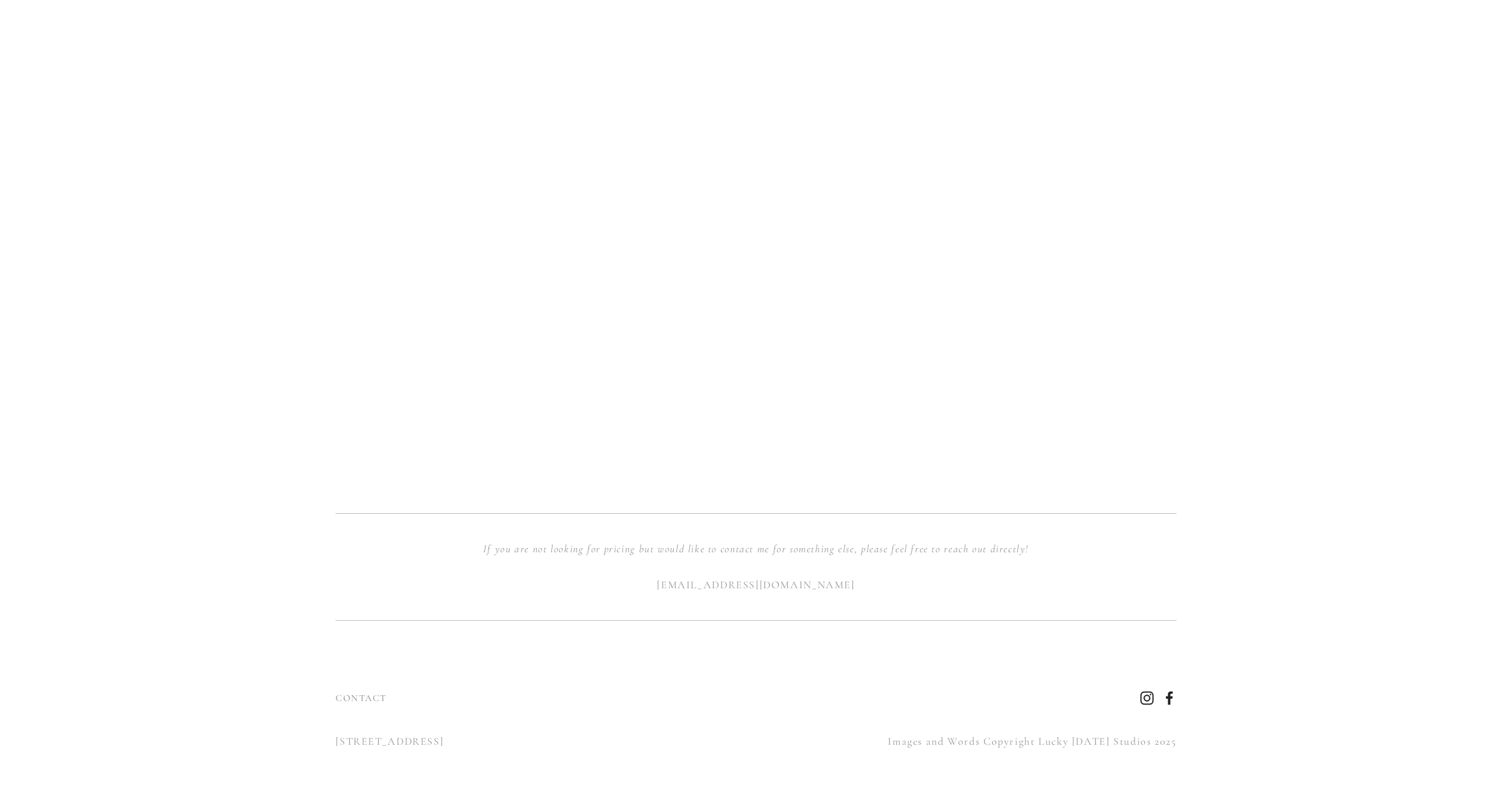
scroll to position [965, 0]
drag, startPoint x: 676, startPoint y: 545, endPoint x: 998, endPoint y: 550, distance: 322.0
click at [998, 550] on em "If you are not looking for pricing but would like to contact me for something e…" at bounding box center [756, 549] width 546 height 13
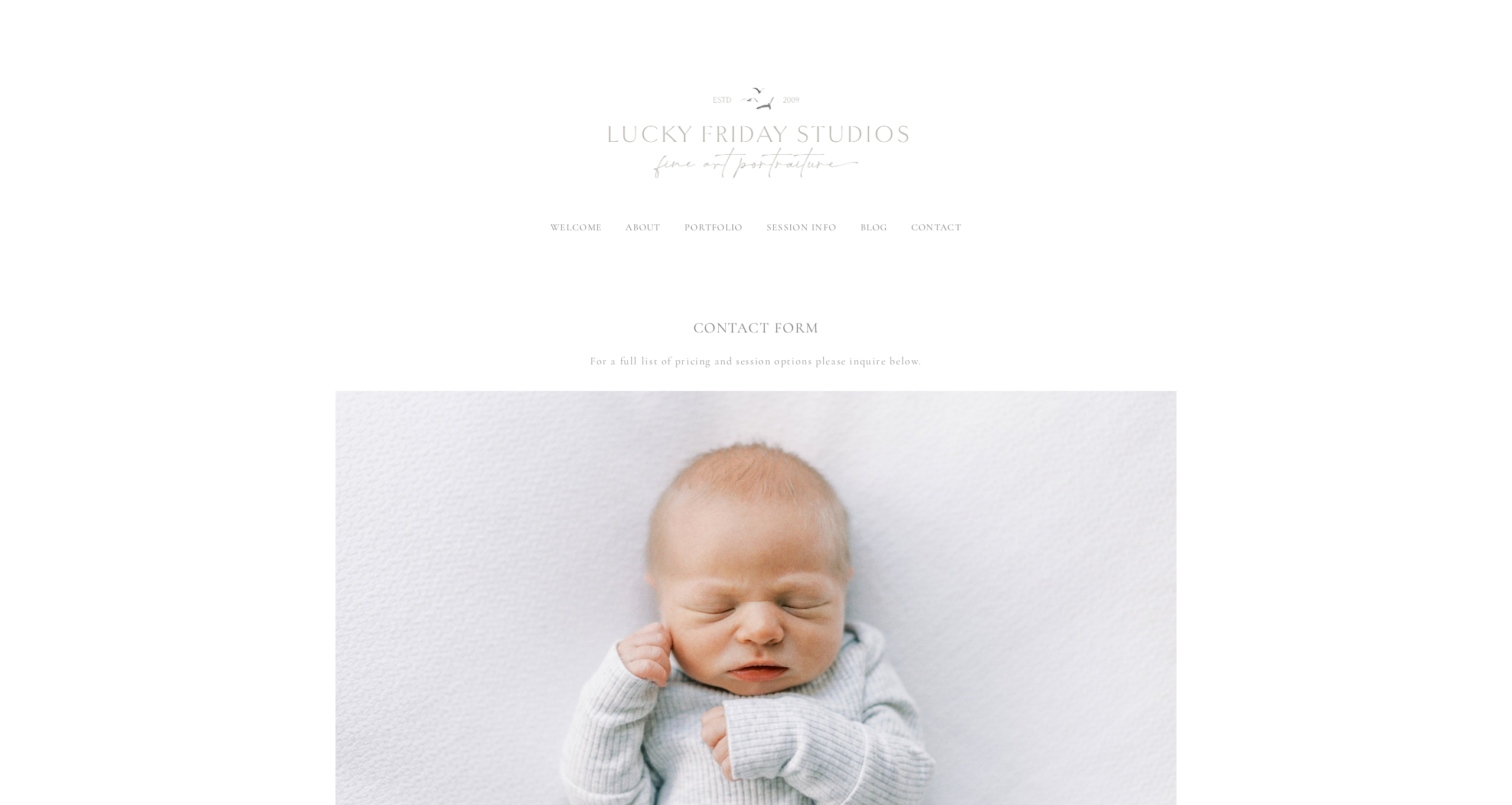
scroll to position [0, 0]
click at [730, 99] on img at bounding box center [755, 134] width 425 height 177
